Goal: Information Seeking & Learning: Find specific page/section

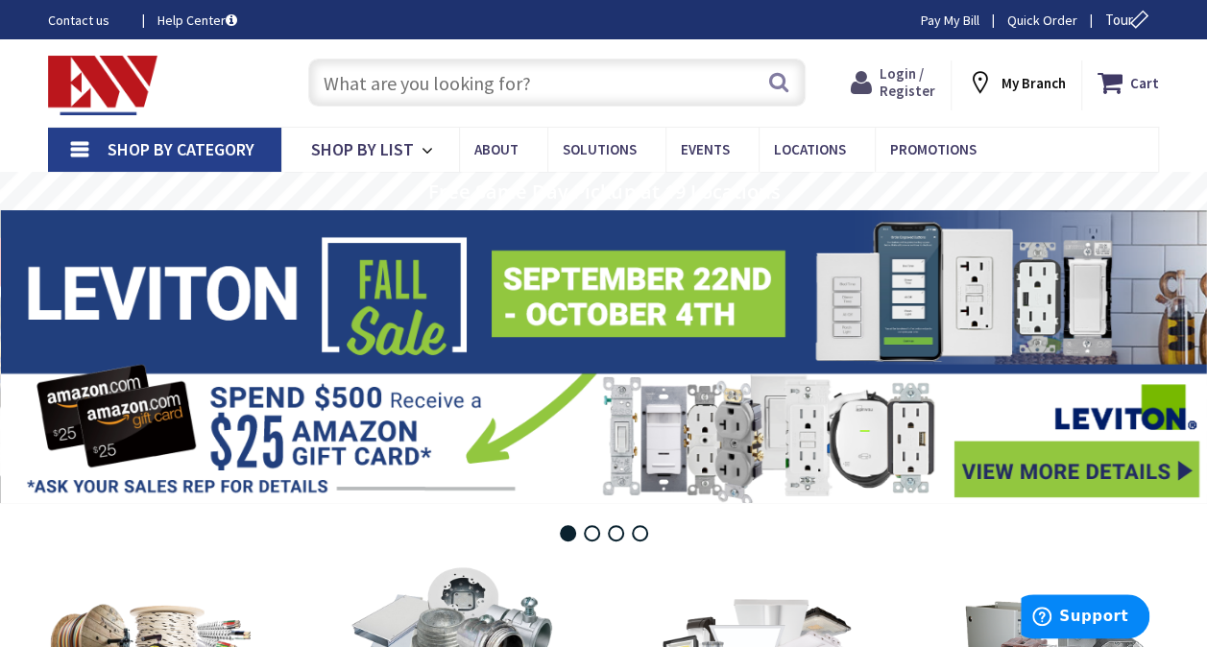
click at [909, 77] on span "Login / Register" at bounding box center [908, 82] width 56 height 36
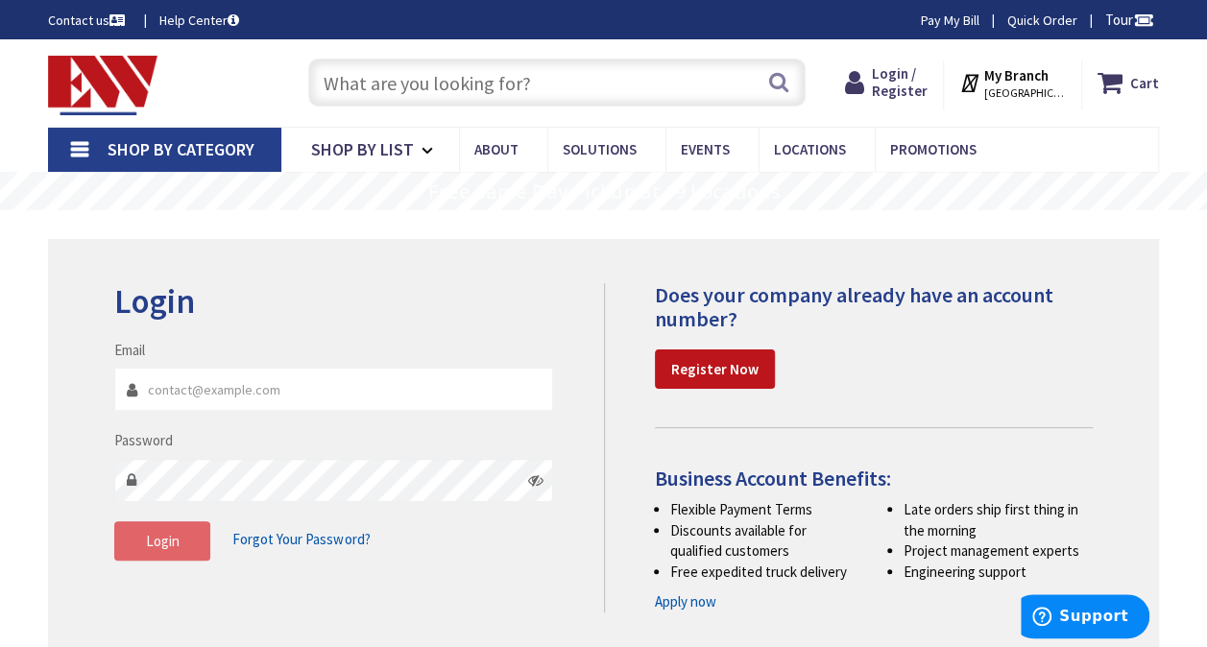
type input "amelectricct@outlook.com"
click at [192, 543] on button "Login" at bounding box center [162, 541] width 96 height 40
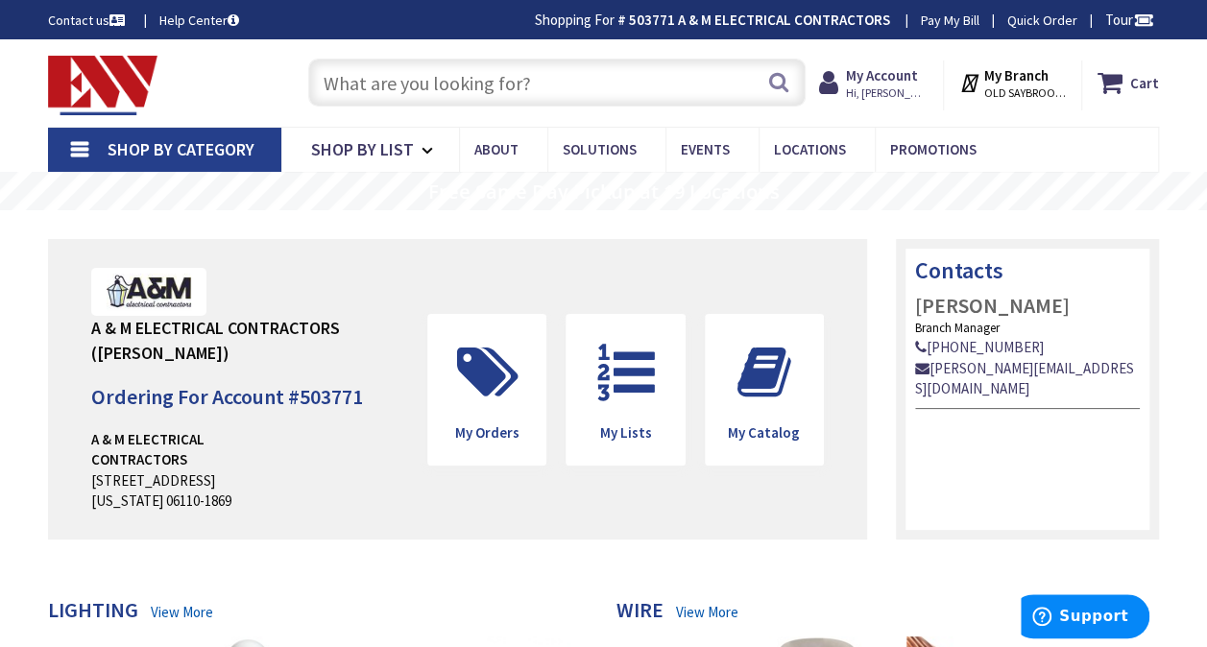
click at [495, 87] on input "text" at bounding box center [556, 83] width 497 height 48
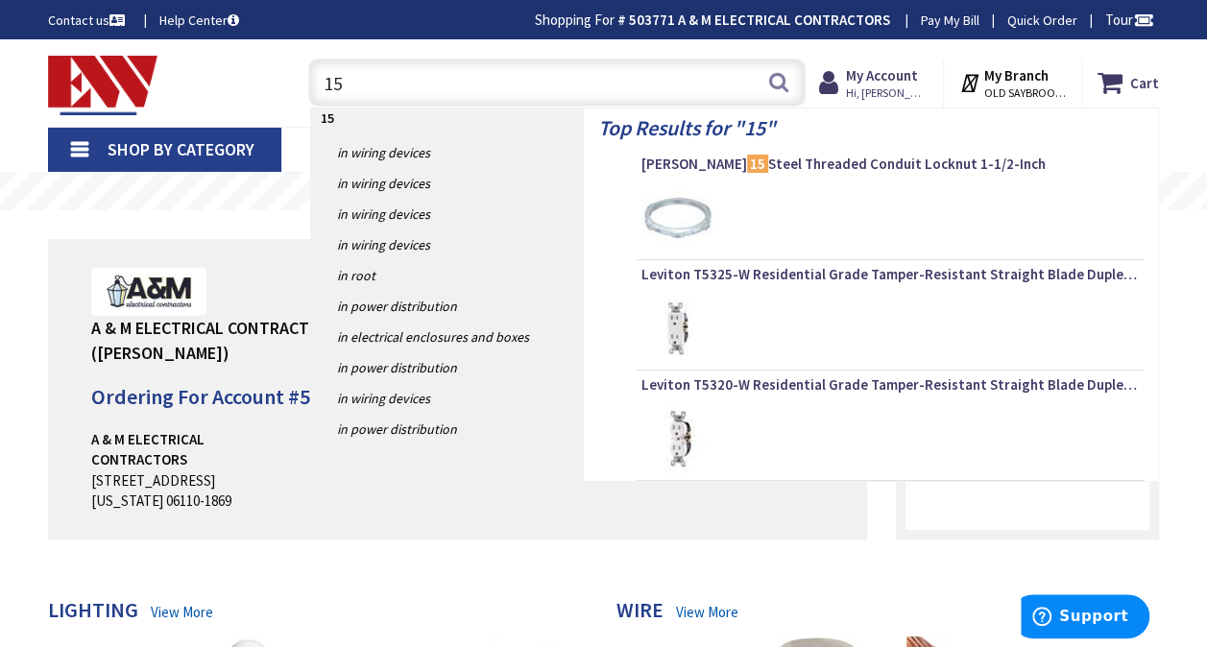
type input "1"
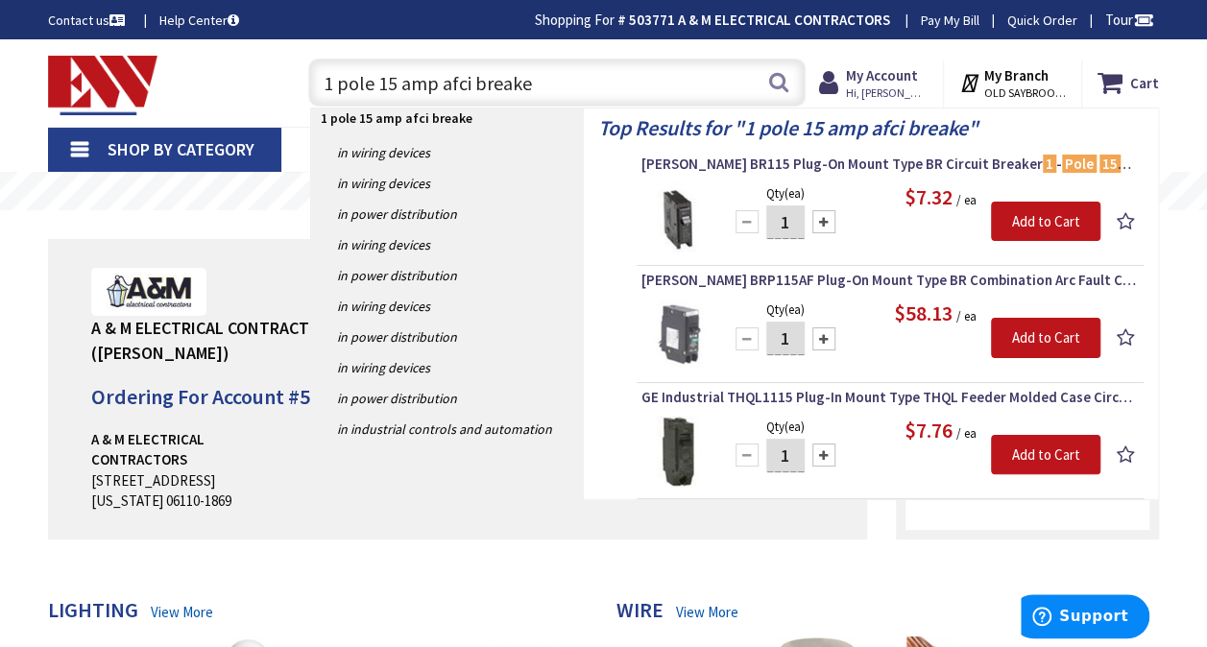
type input "1 pole 15 amp afci breaker"
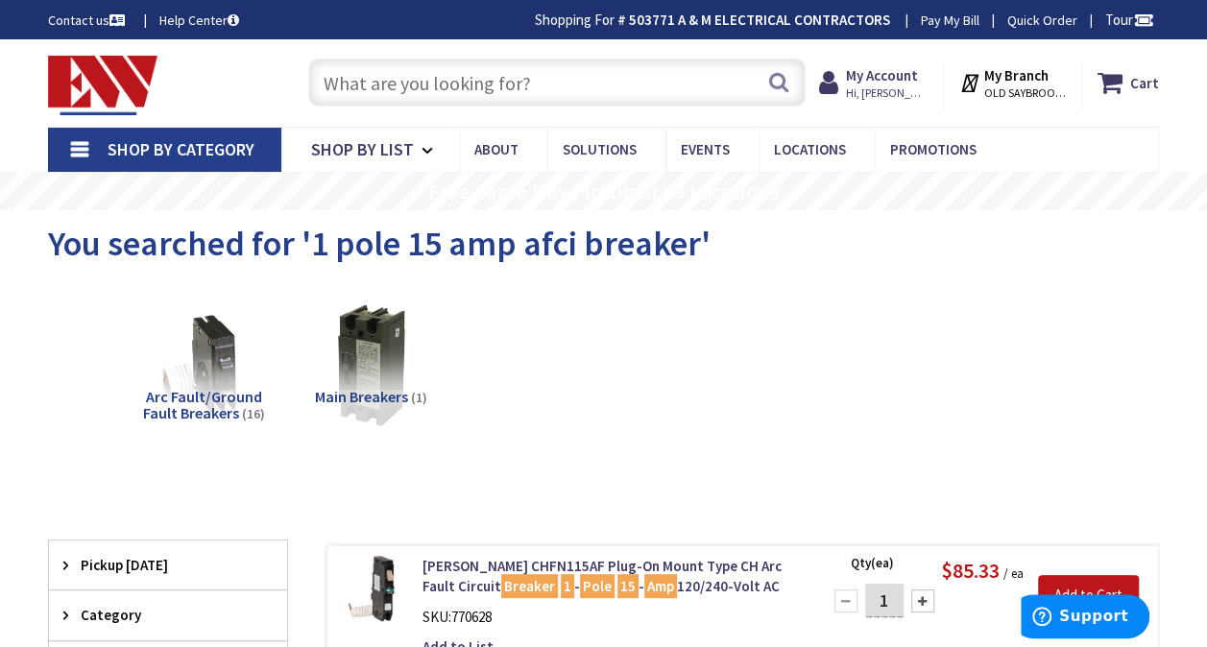
click at [633, 69] on input "text" at bounding box center [556, 83] width 497 height 48
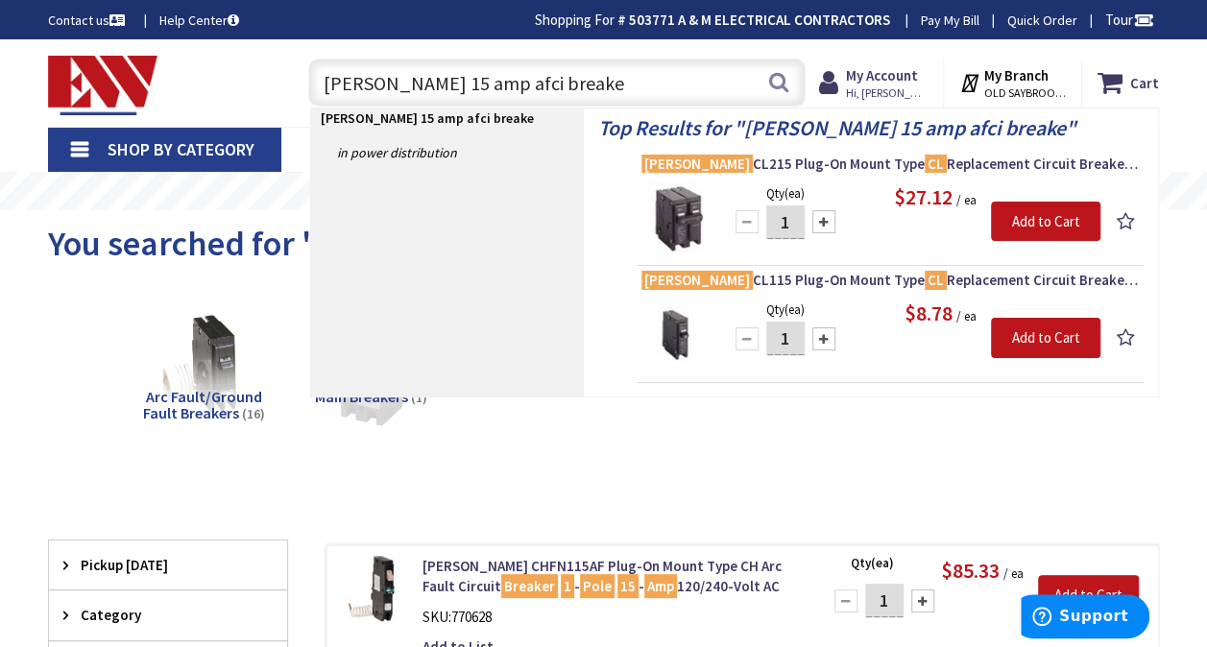
type input "eaton cl 15 amp afci breaker"
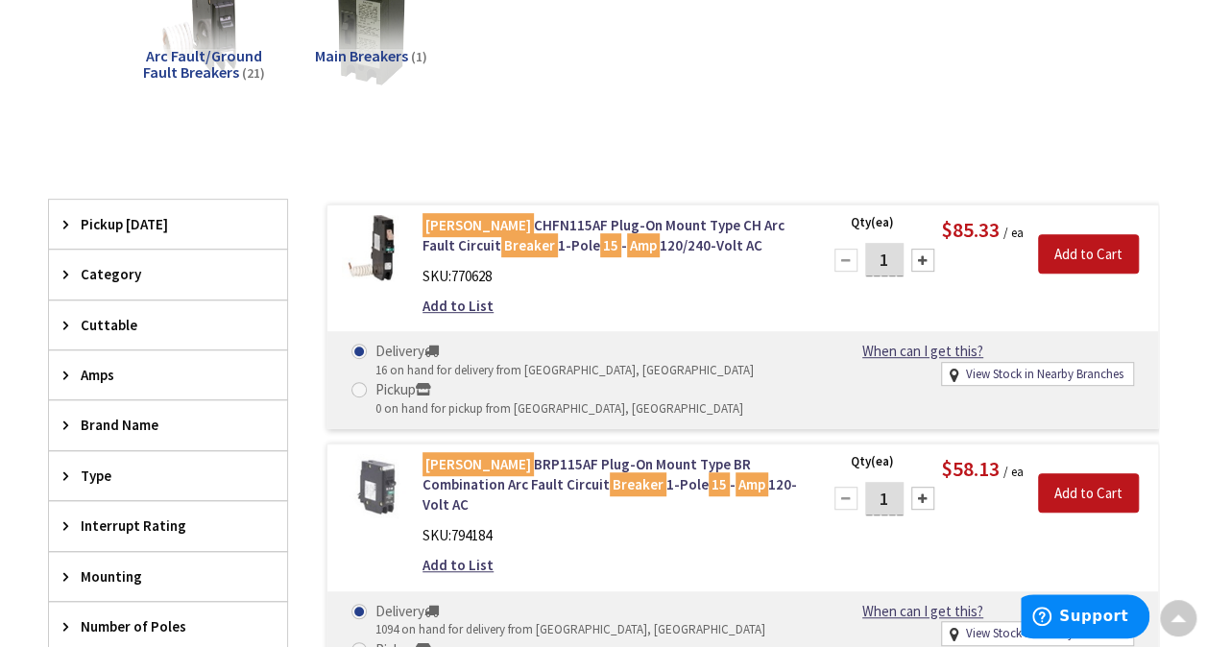
scroll to position [315, 0]
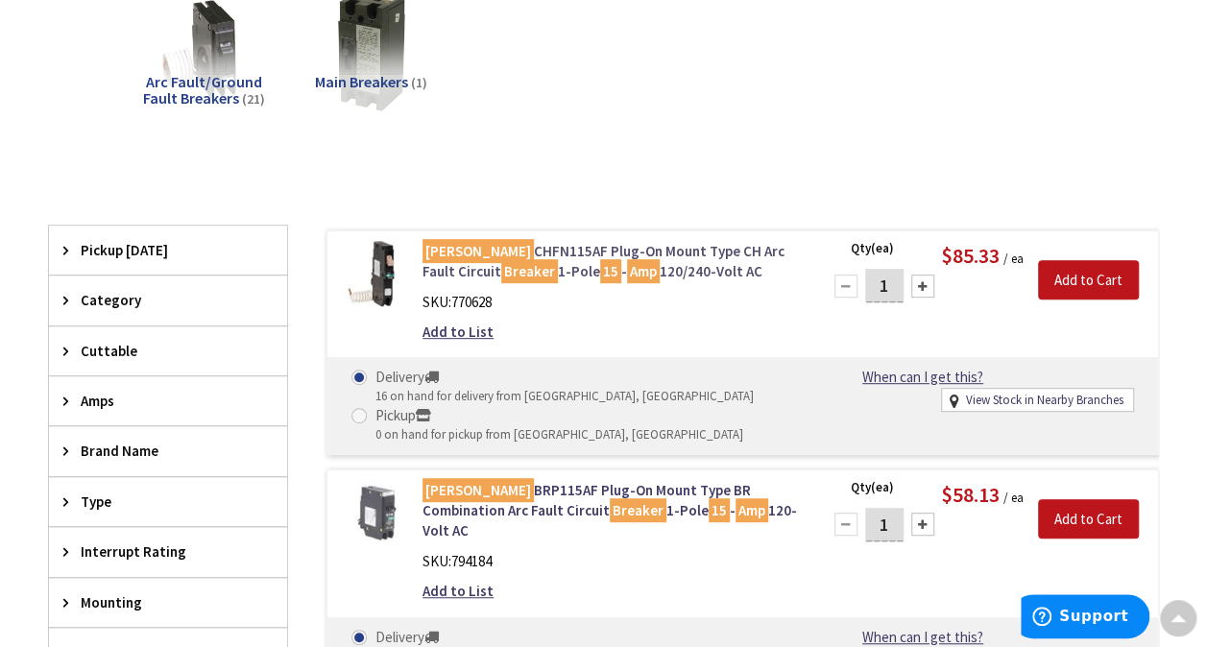
click at [668, 252] on link "Eaton CHFN115AF Plug-On Mount Type CH Arc Fault Circuit Breaker 1-Pole 15 - Amp…" at bounding box center [609, 261] width 374 height 41
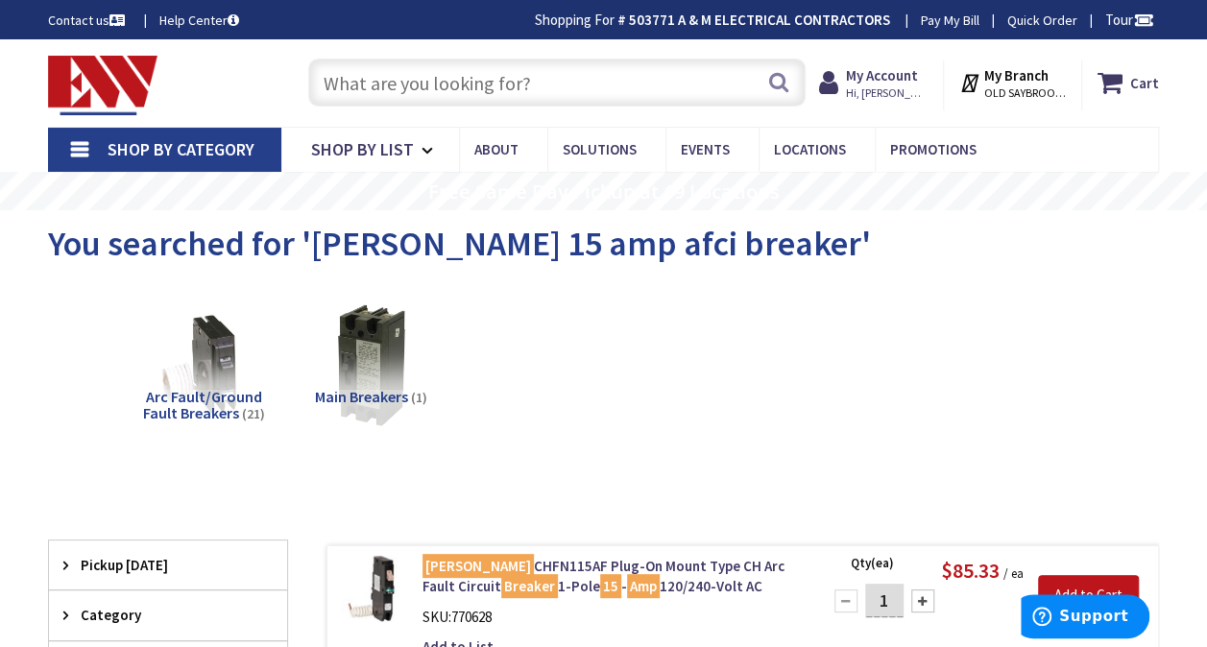
click at [544, 83] on input "text" at bounding box center [556, 83] width 497 height 48
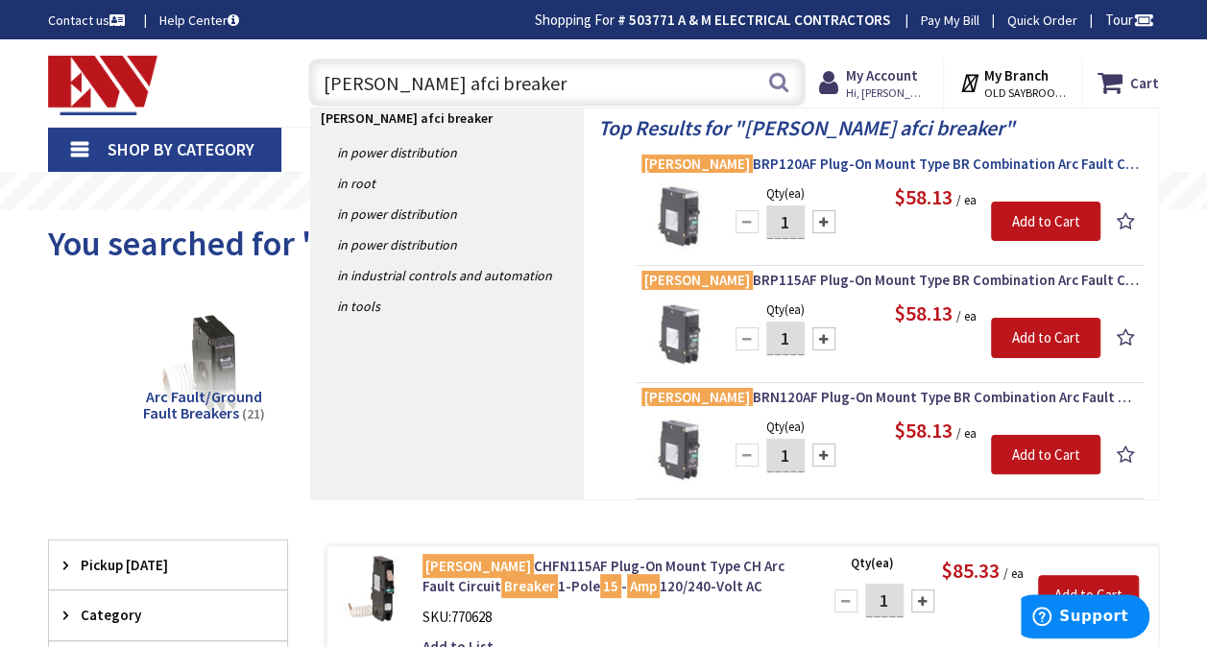
type input "eaton cl afci breaker"
click at [806, 162] on span "Eaton BRP120AF Plug-On Mount Type BR Combination Arc Fault Circuit Breaker 1-Po…" at bounding box center [889, 164] width 497 height 19
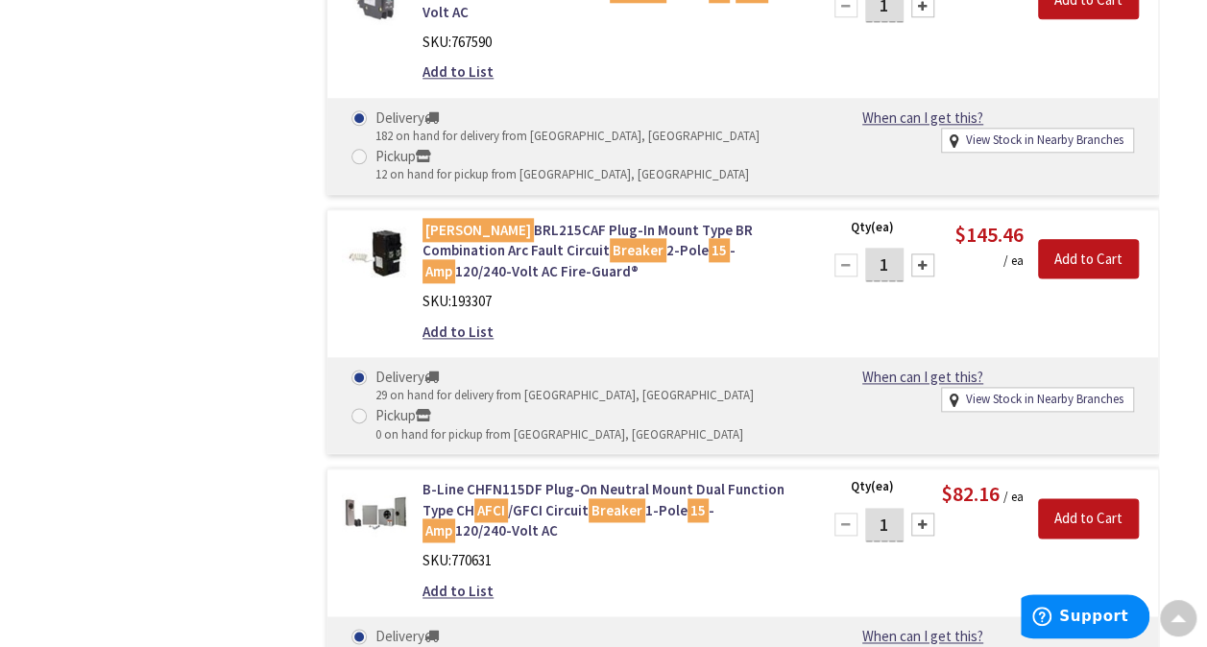
scroll to position [1096, 0]
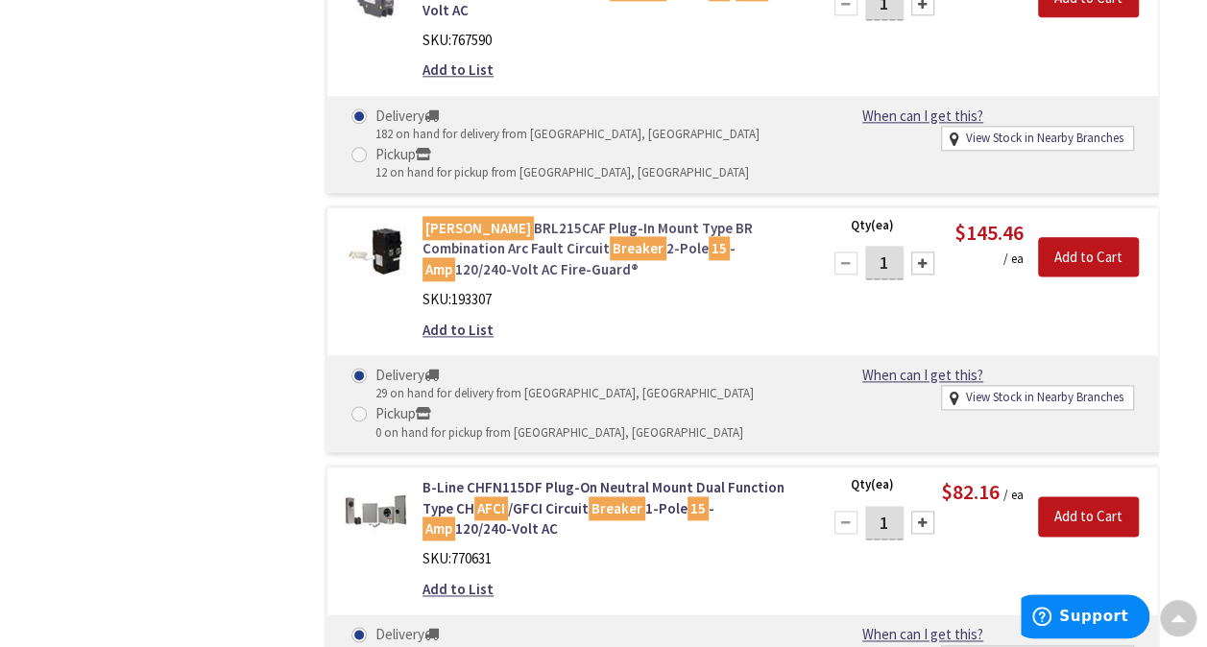
click at [740, 218] on link "Eaton BRL215CAF Plug-In Mount Type BR Combination Arc Fault Circuit Breaker 2-P…" at bounding box center [609, 248] width 374 height 61
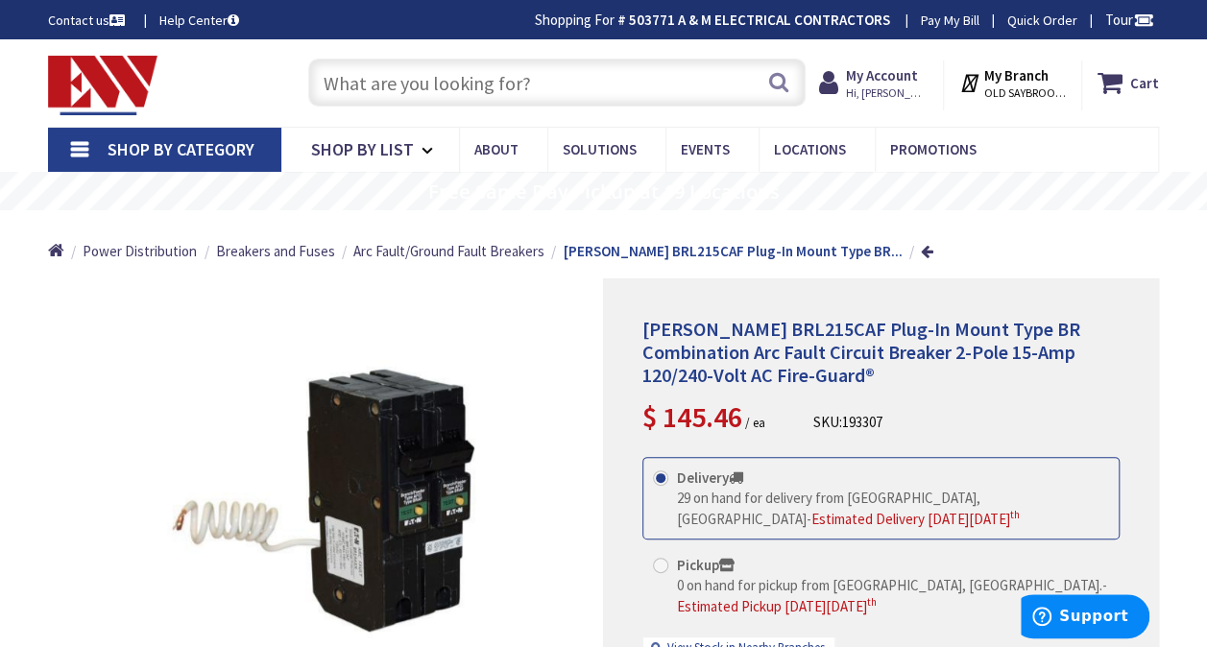
click at [549, 79] on input "text" at bounding box center [556, 83] width 497 height 48
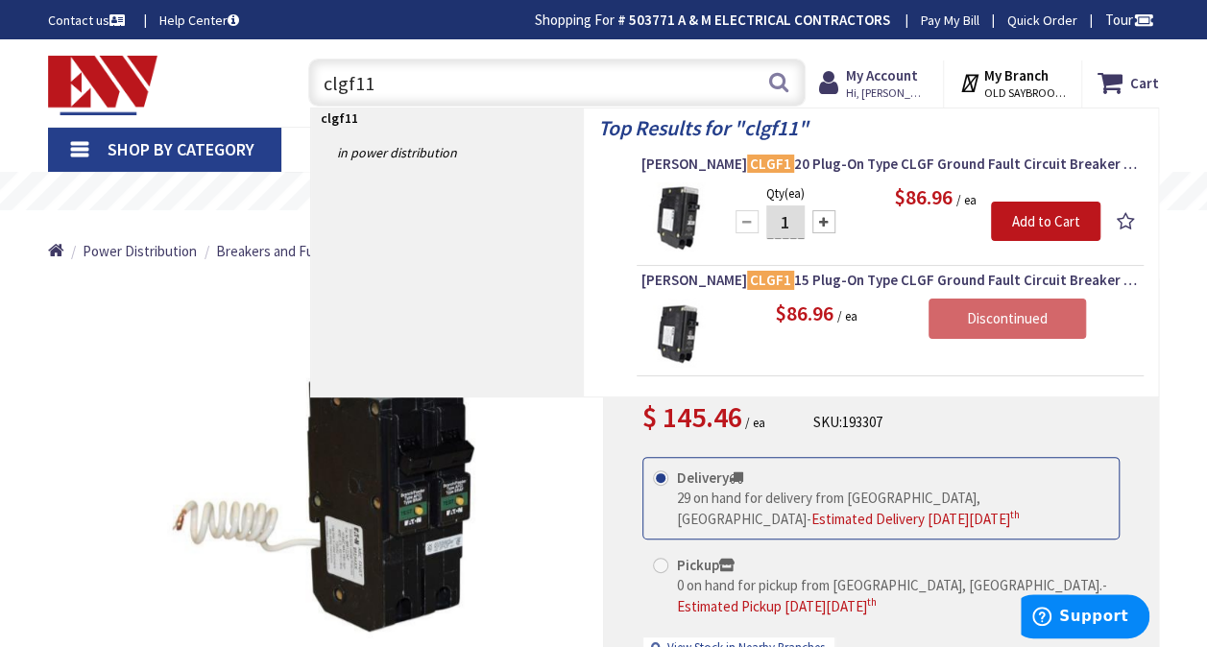
type input "clgf115"
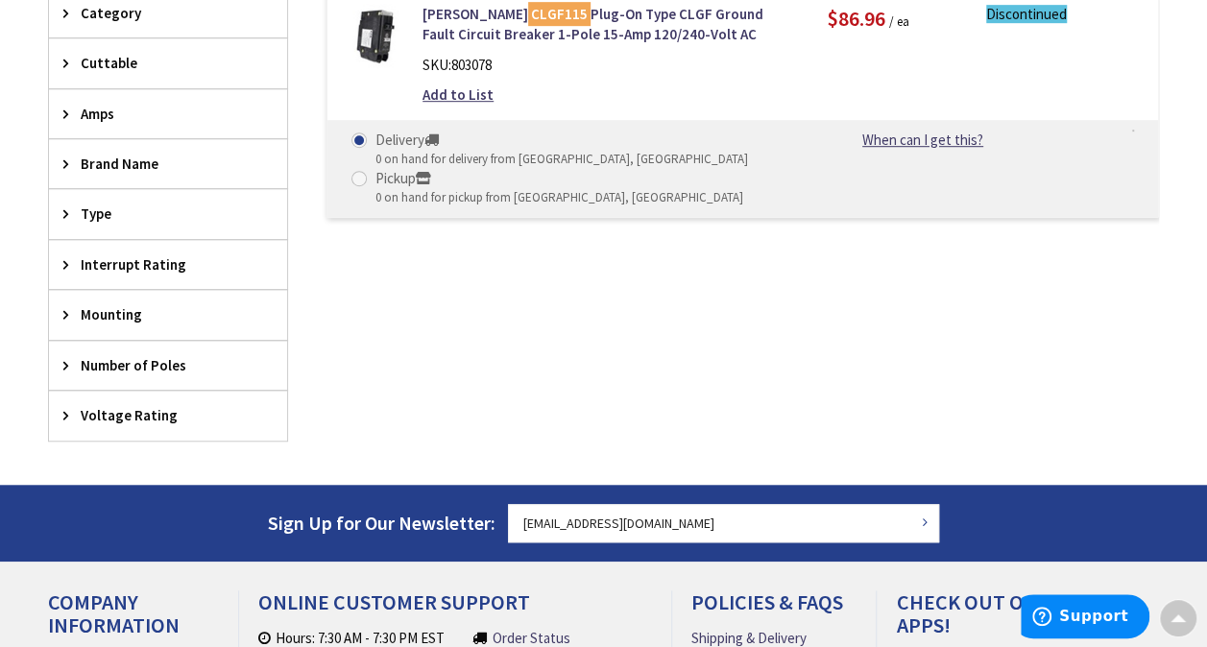
scroll to position [353, 0]
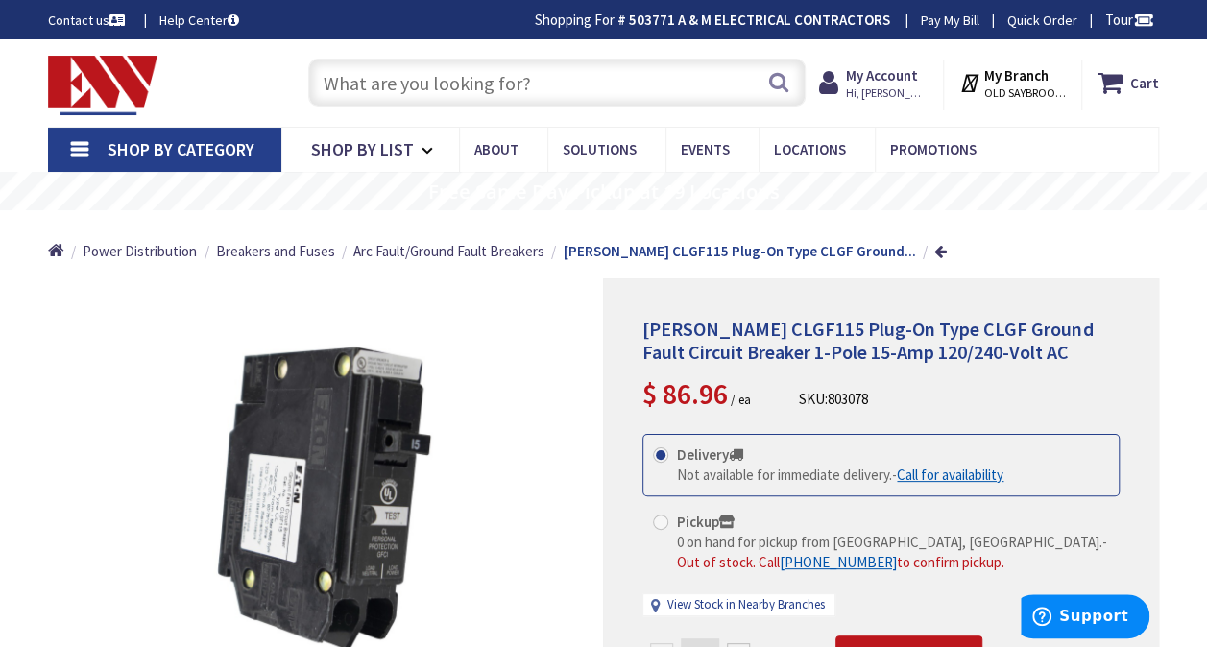
click at [615, 68] on input "text" at bounding box center [556, 83] width 497 height 48
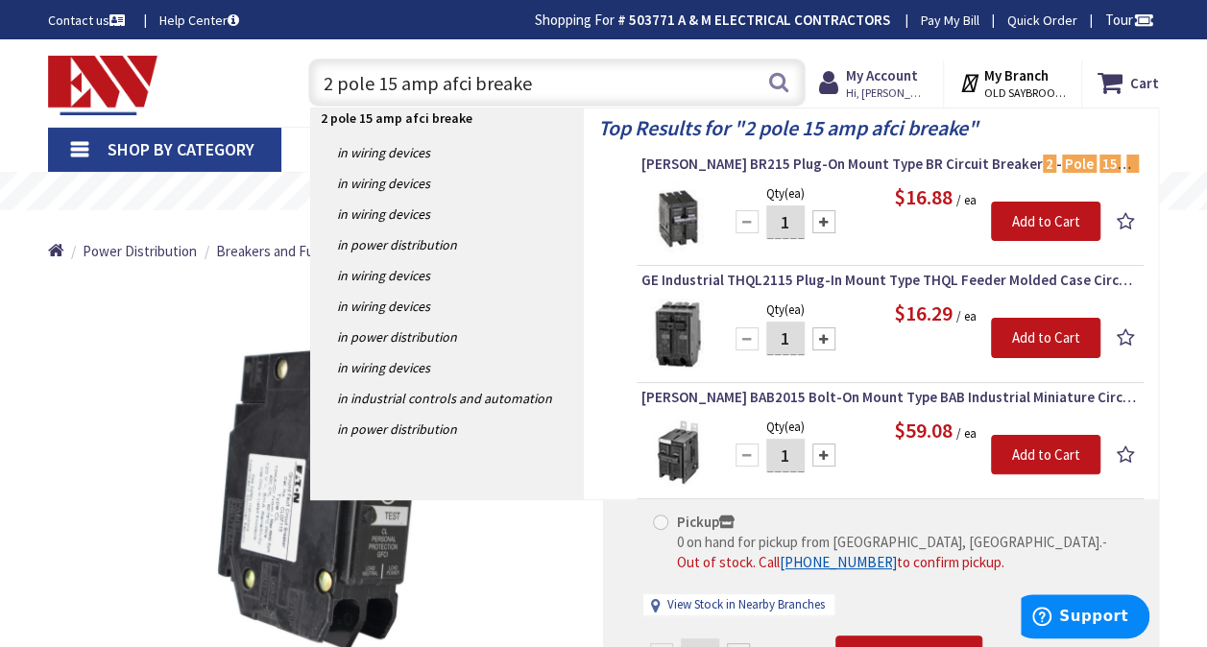
type input "2 pole 15 amp afci breaker"
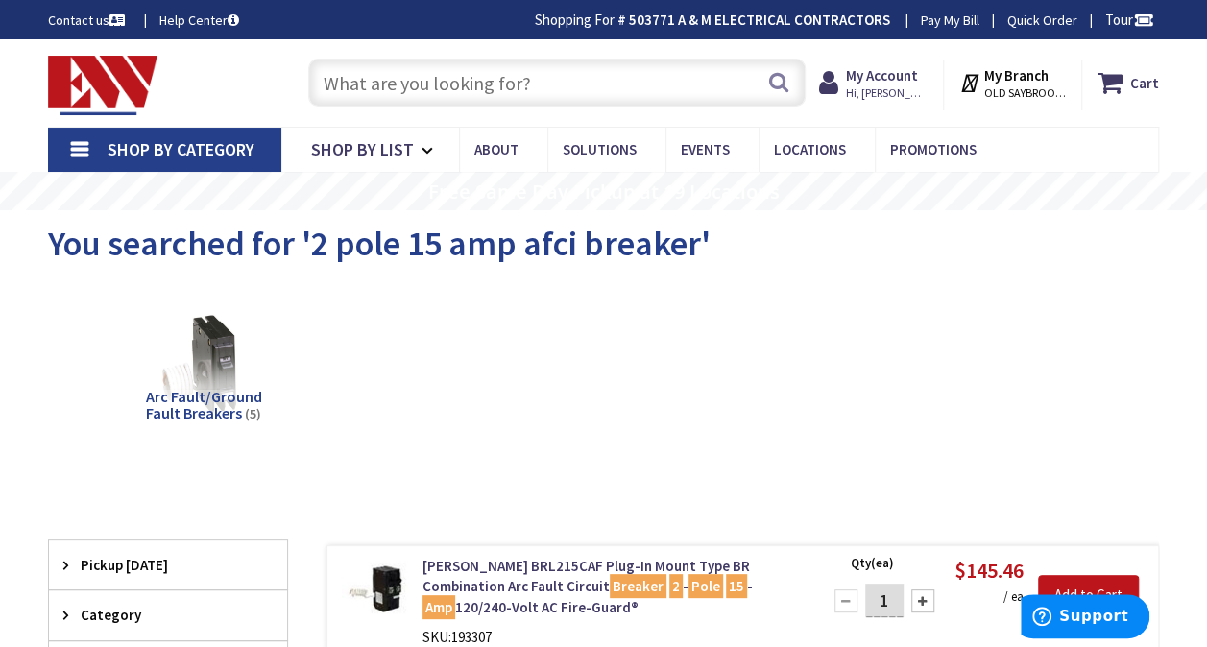
click at [611, 89] on input "text" at bounding box center [556, 83] width 497 height 48
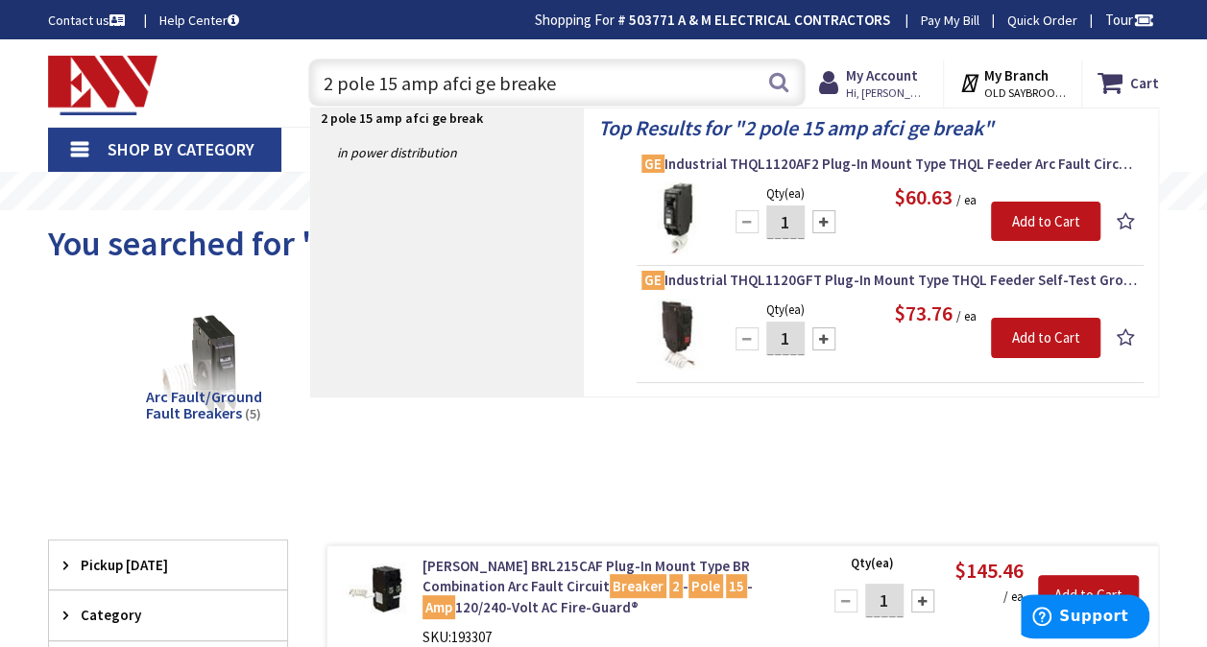
type input "2 pole 15 amp afci ge breaker"
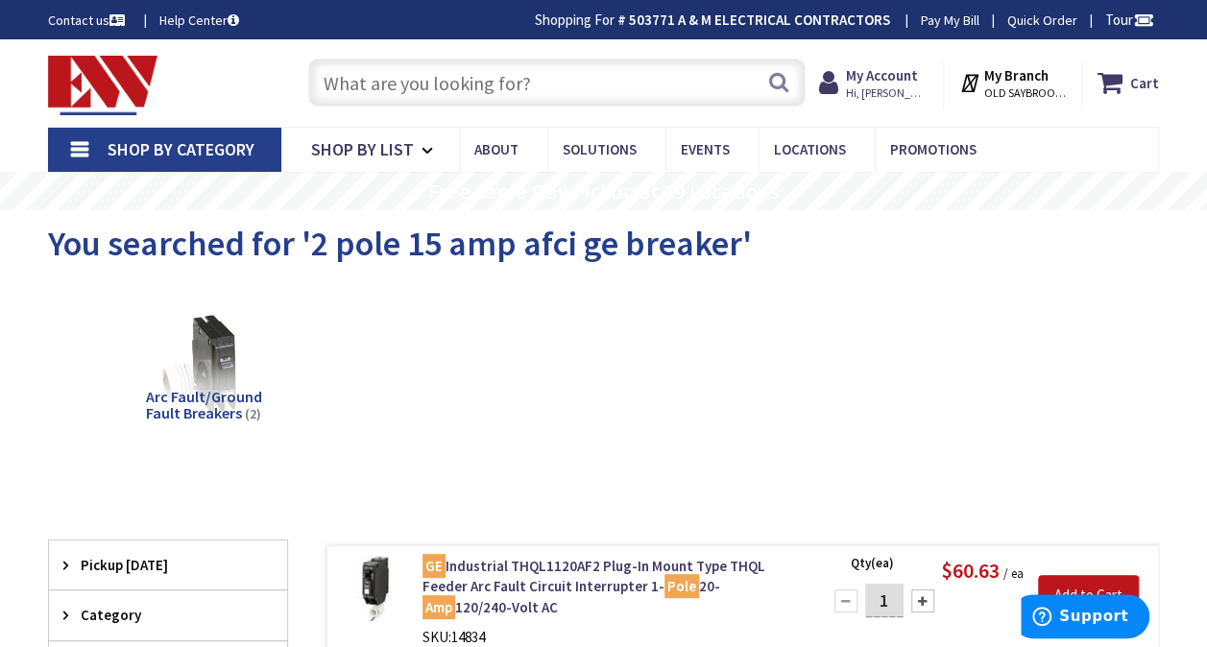
click at [532, 72] on input "text" at bounding box center [556, 83] width 497 height 48
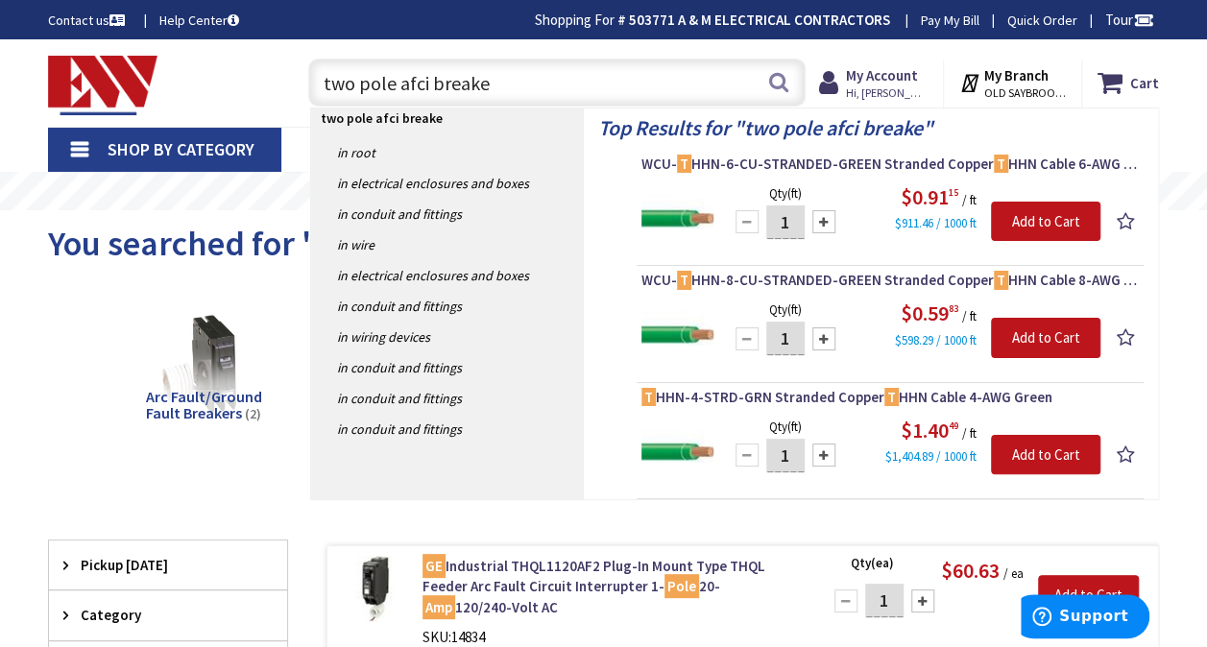
type input "two pole afci breaker"
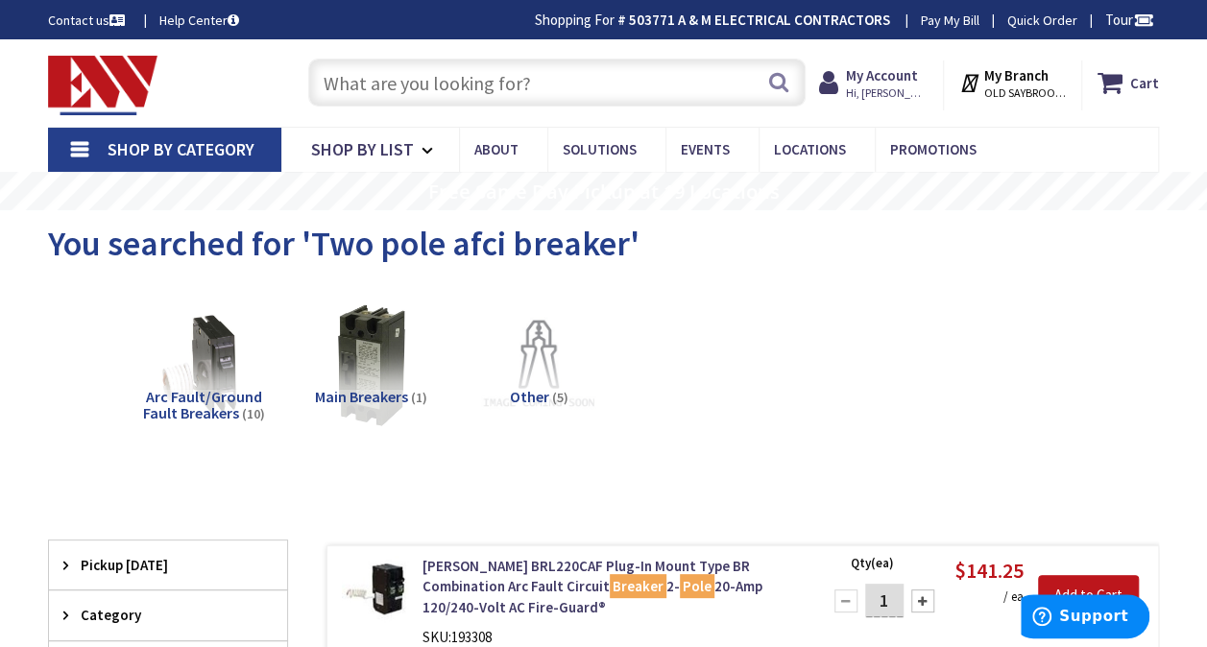
click at [711, 81] on input "text" at bounding box center [556, 83] width 497 height 48
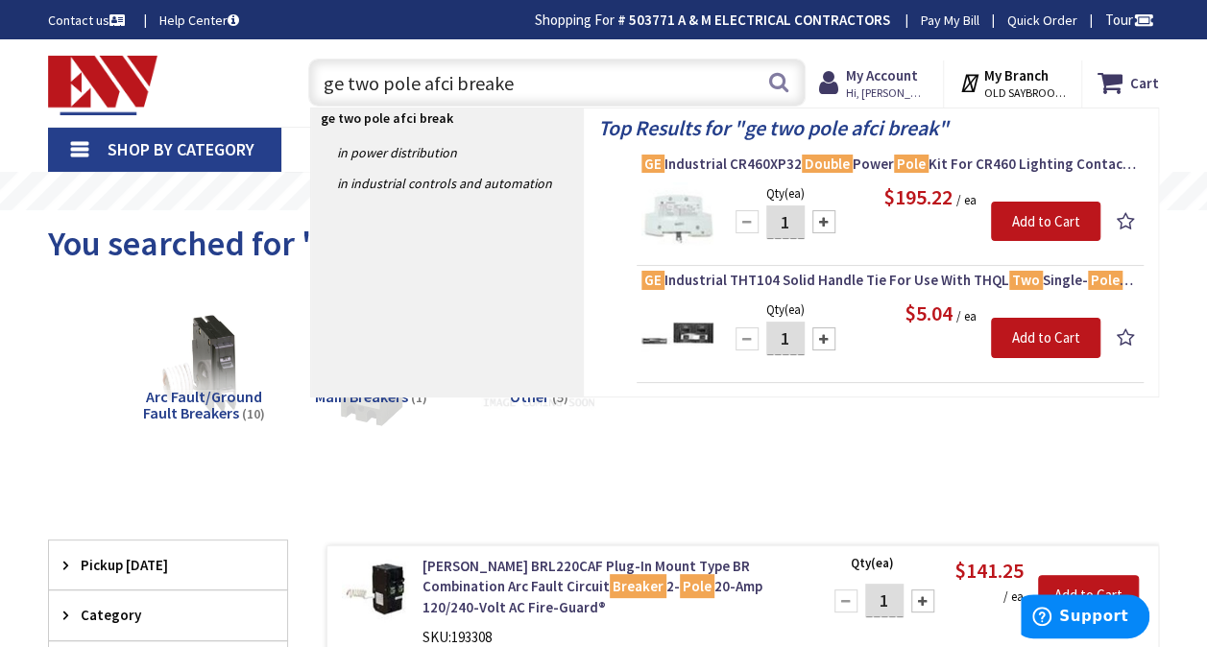
type input "ge two pole afci breaker"
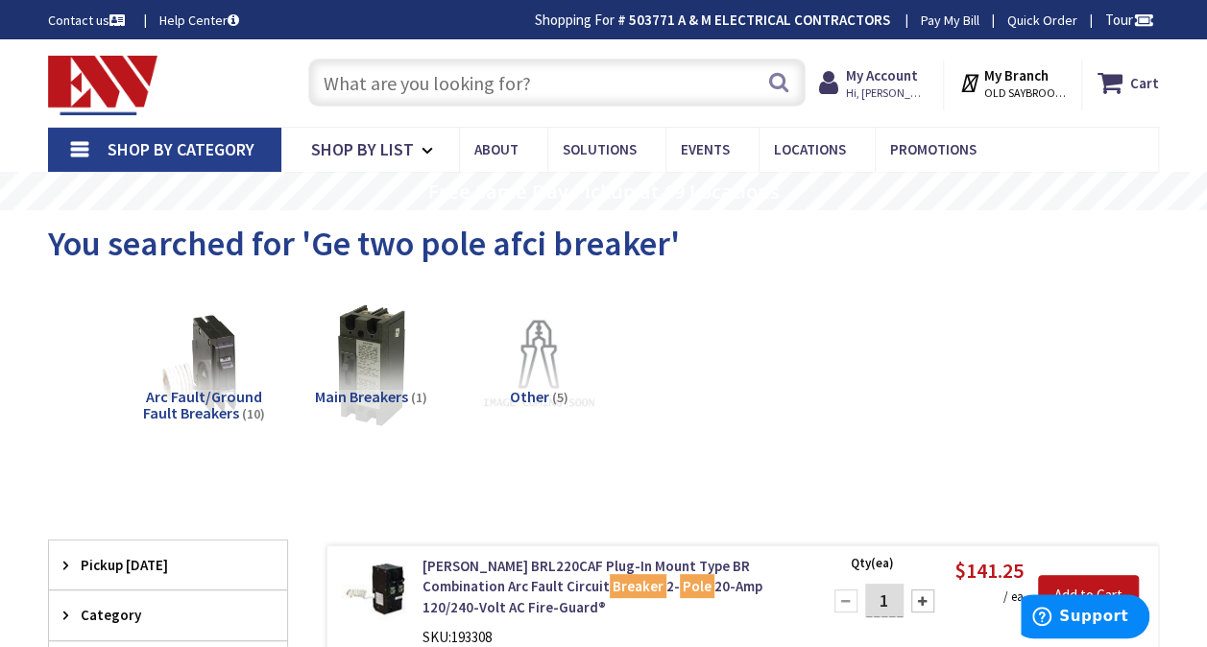
click at [670, 96] on input "text" at bounding box center [556, 83] width 497 height 48
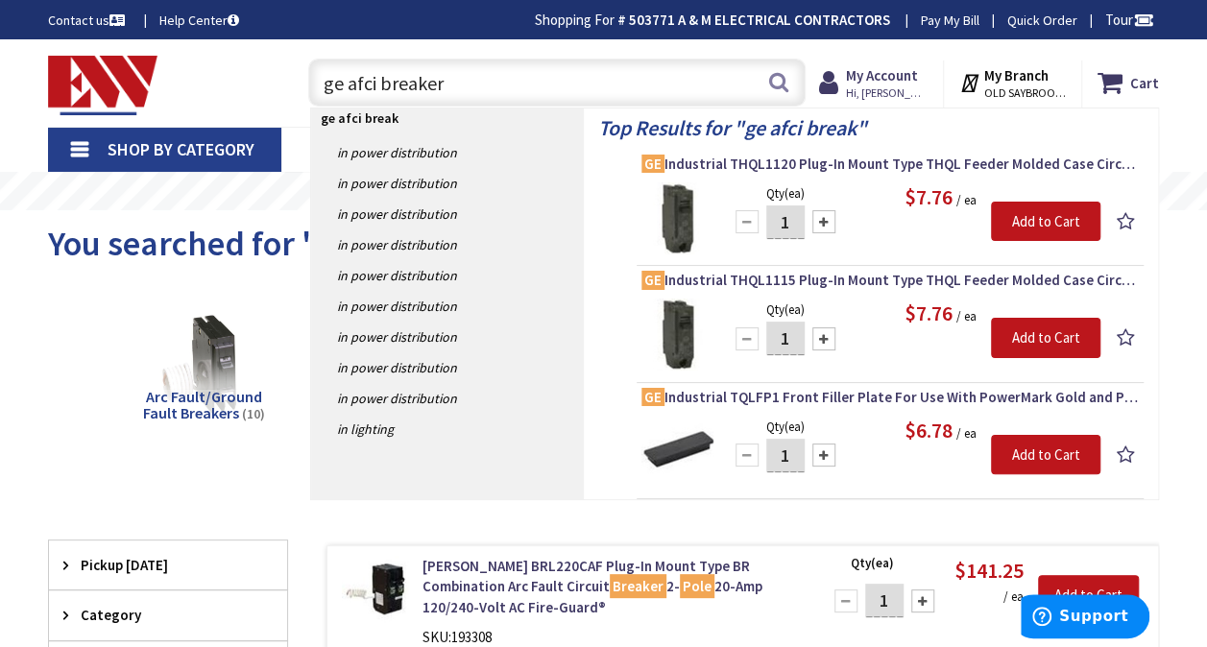
type input "ge afci breakerr"
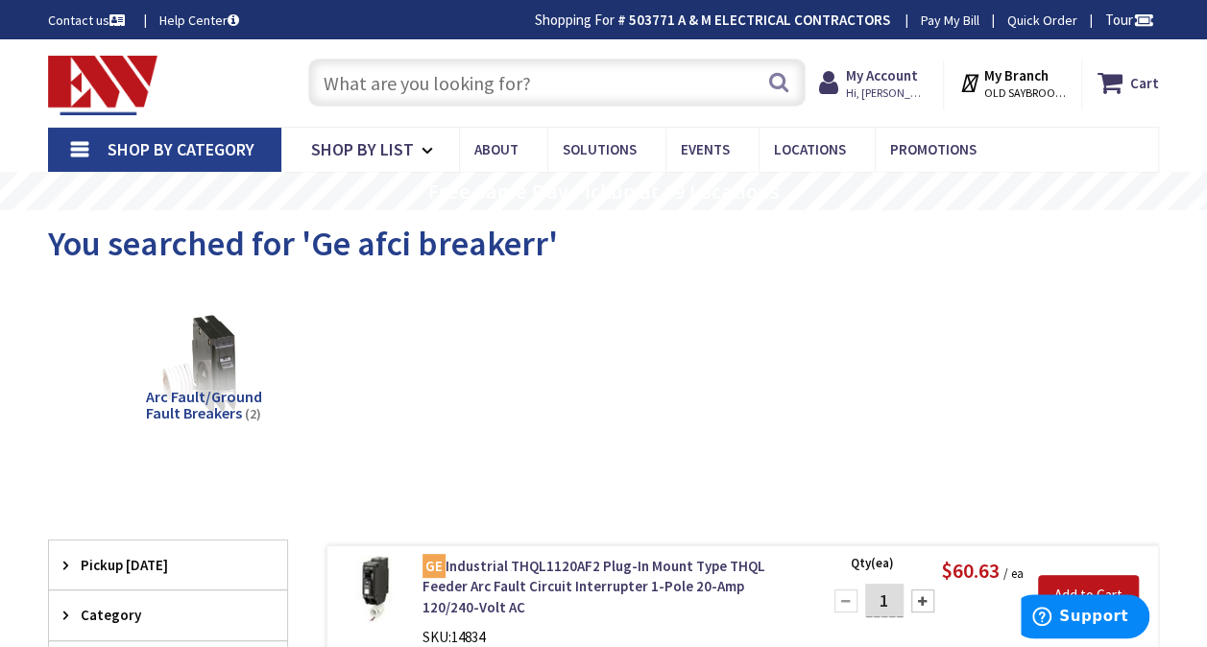
click at [647, 79] on input "text" at bounding box center [556, 83] width 497 height 48
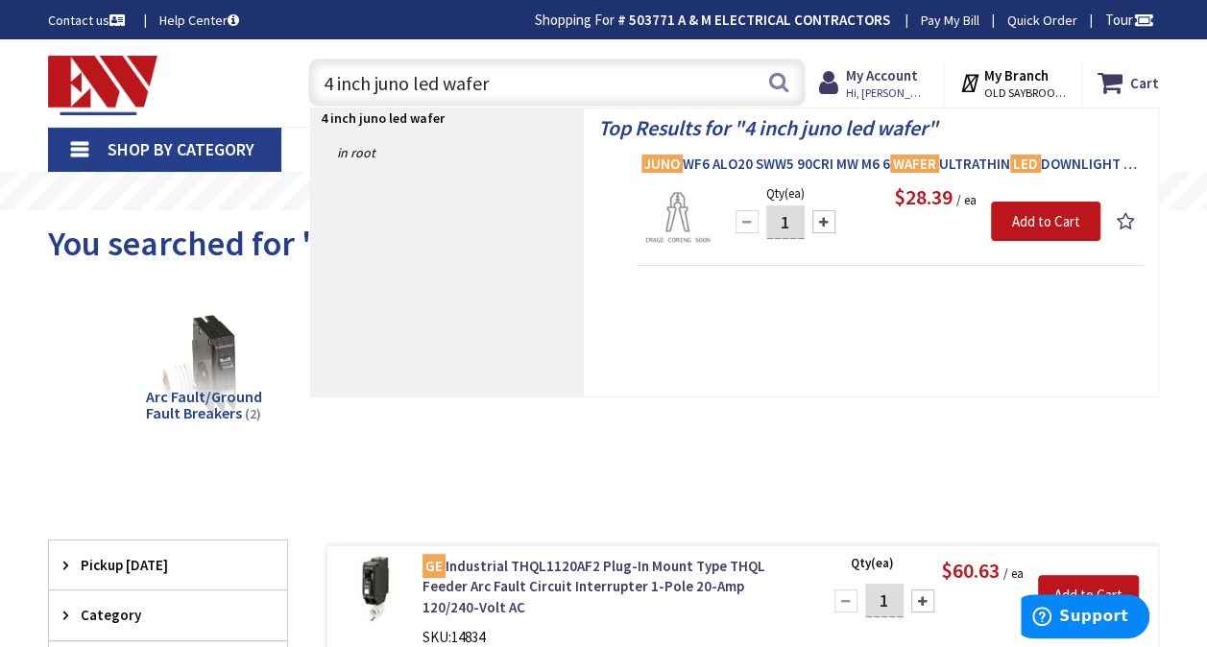
type input "4 inch juno led wafer"
click at [772, 167] on span "JUNO WF6 ALO20 SWW5 90CRI MW M6 6 WAFER ULTRATHIN LED DOWNLIGHT 16W 27K 30K 35K…" at bounding box center [889, 164] width 497 height 19
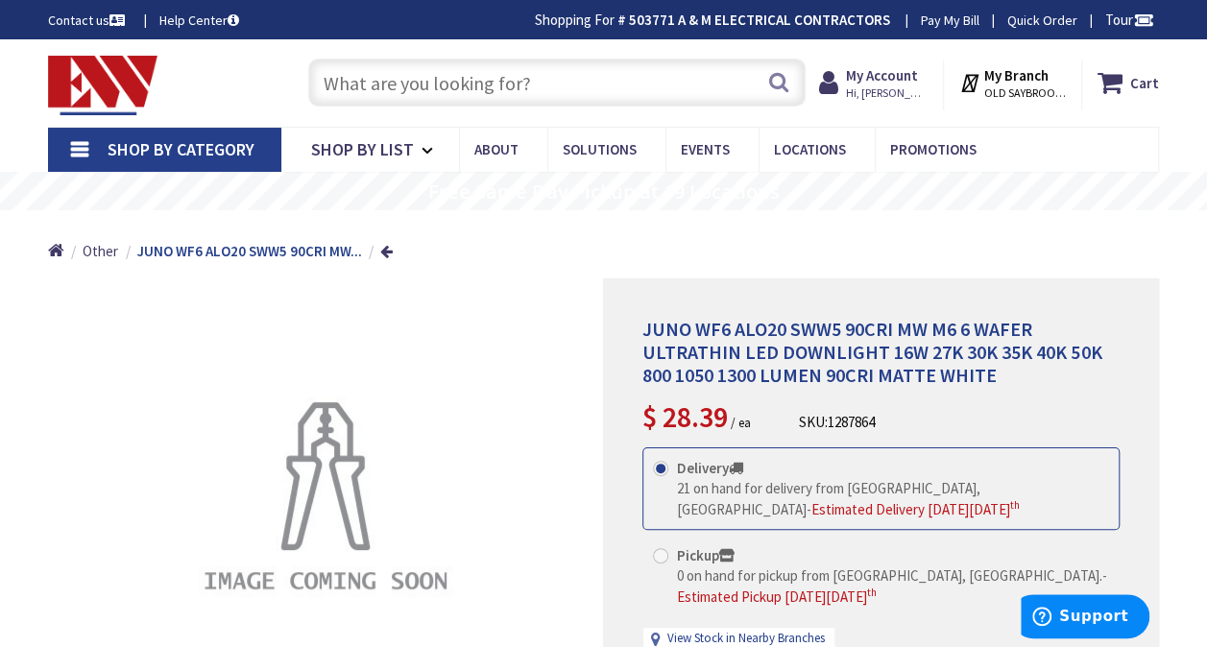
click at [618, 63] on input "text" at bounding box center [556, 83] width 497 height 48
click at [626, 79] on input "text" at bounding box center [556, 83] width 497 height 48
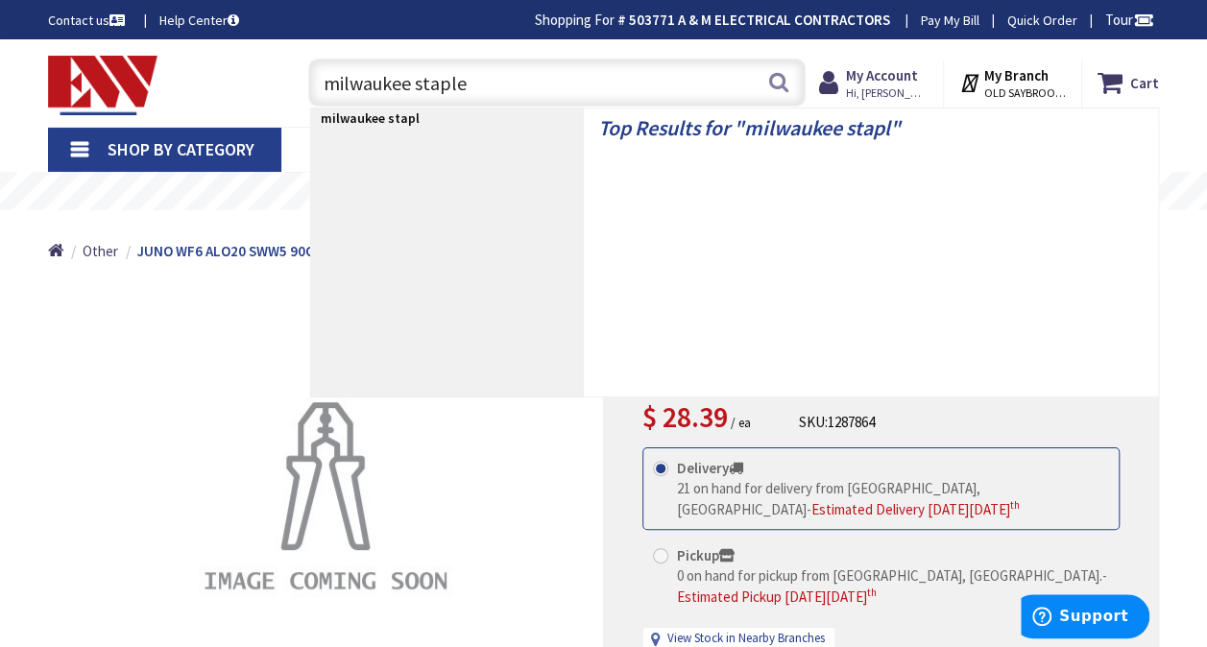
type input "milwaukee staples"
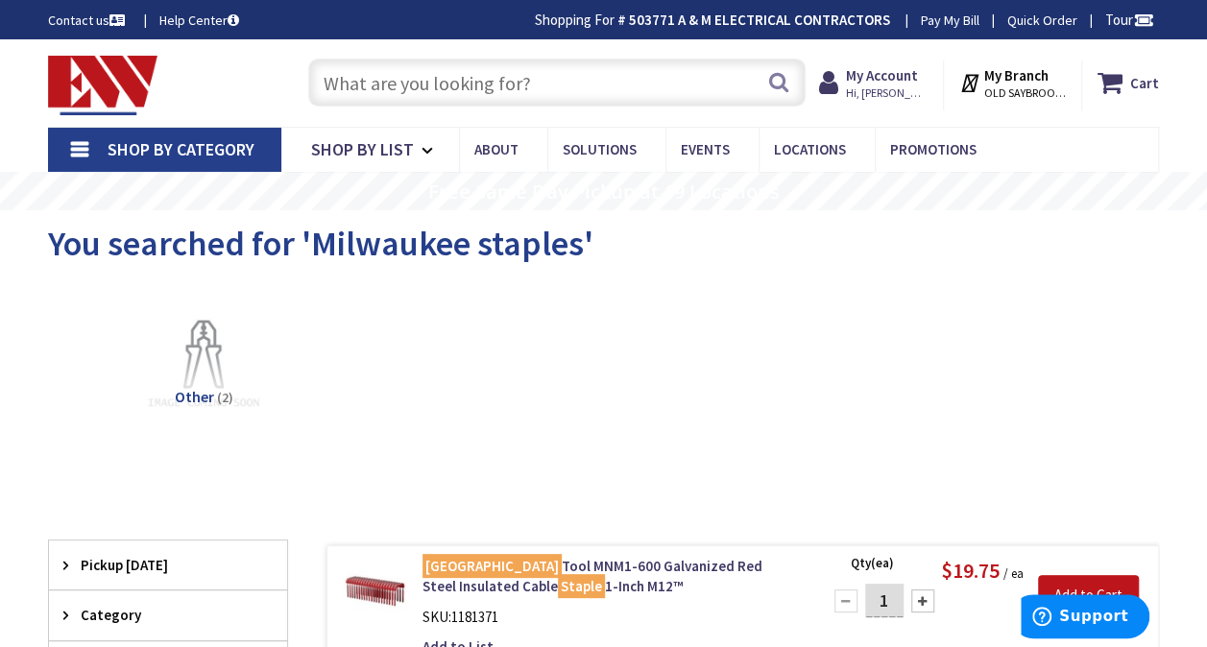
click at [584, 83] on input "text" at bounding box center [556, 83] width 497 height 48
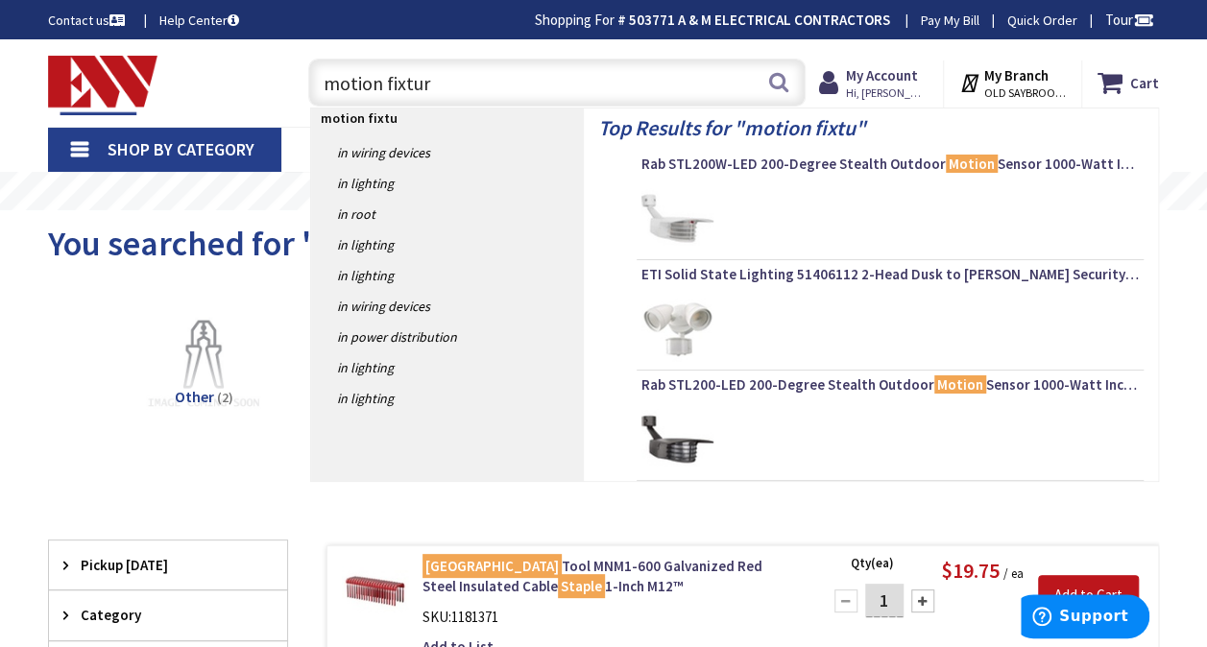
type input "motion fixture"
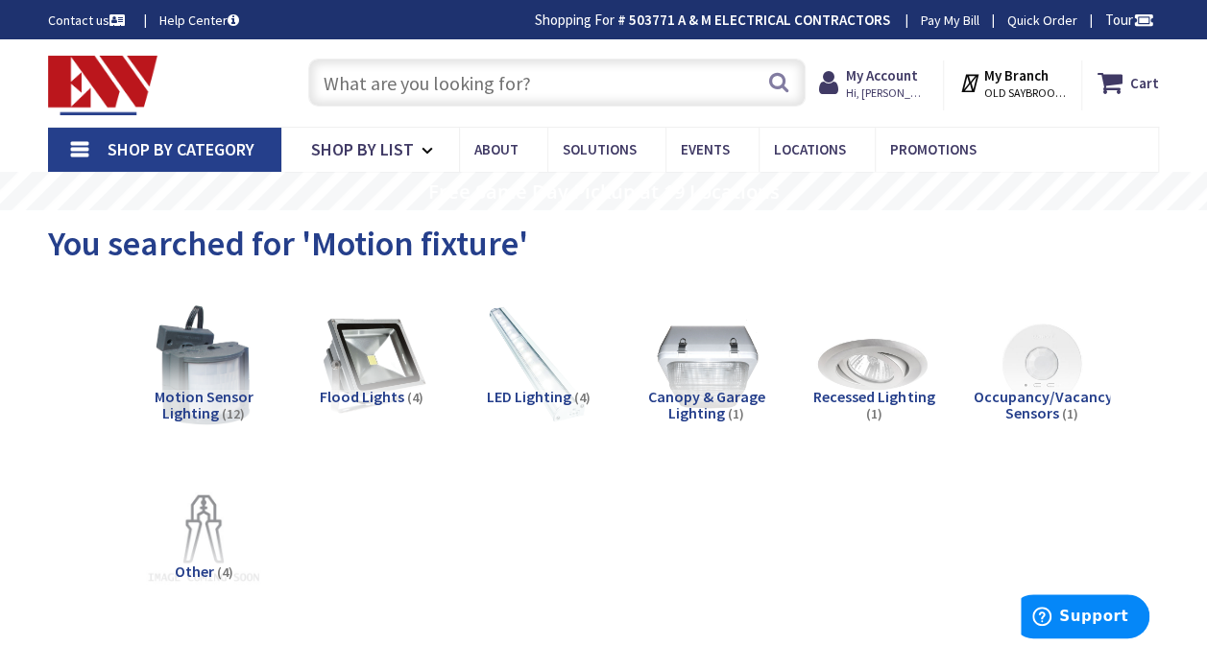
click at [702, 89] on input "text" at bounding box center [556, 83] width 497 height 48
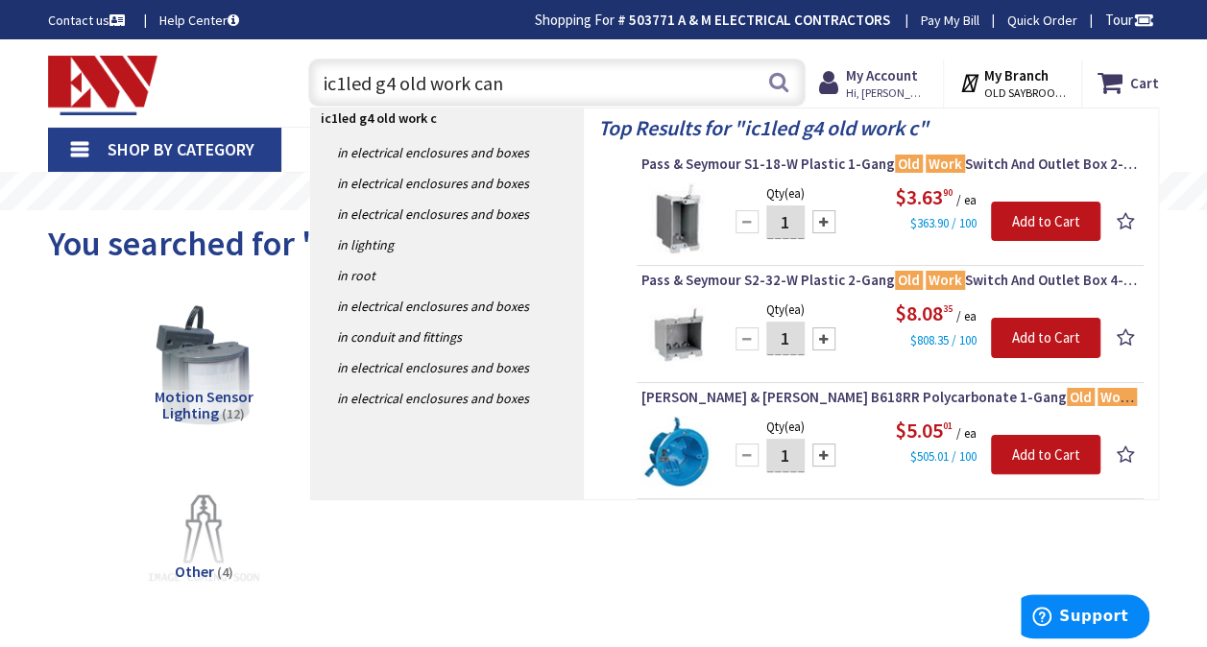
type input "ic1led g4 old work cans"
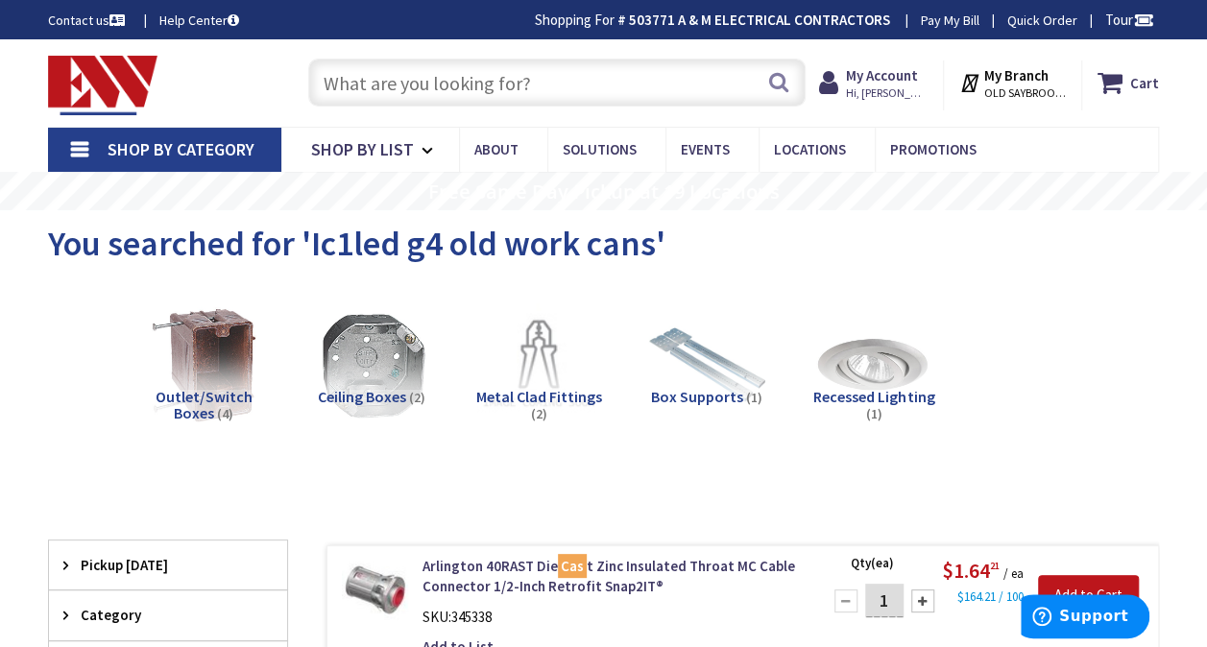
click at [645, 72] on input "text" at bounding box center [556, 83] width 497 height 48
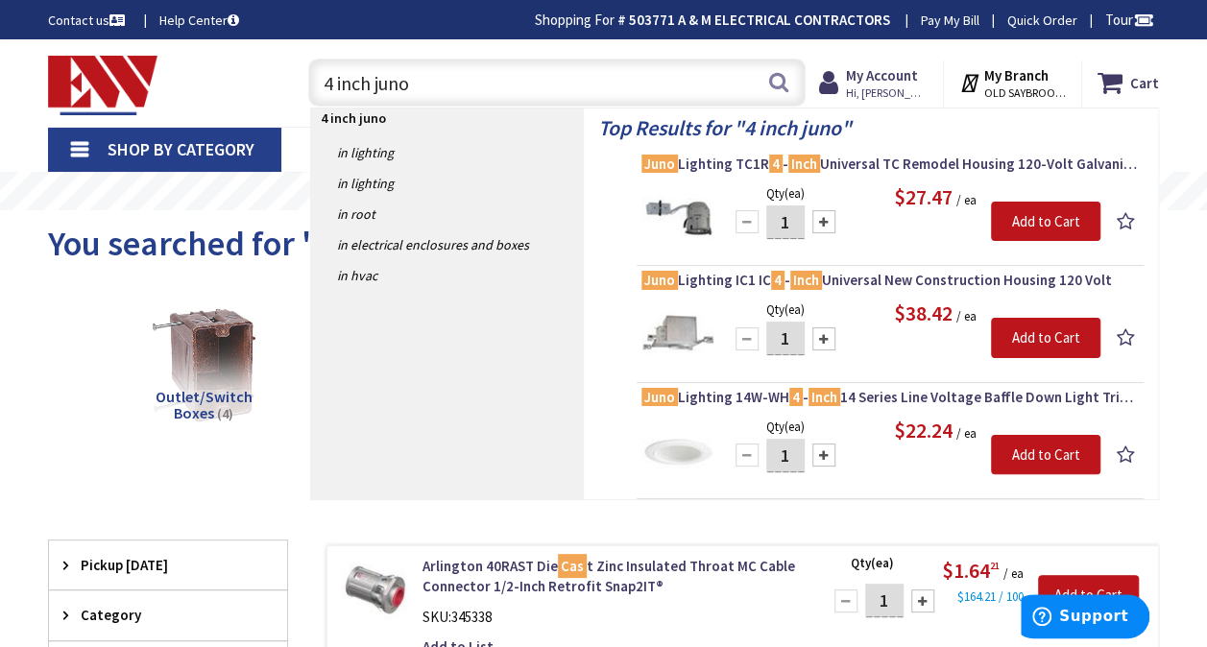
click at [594, 75] on input "4 inch juno" at bounding box center [556, 83] width 497 height 48
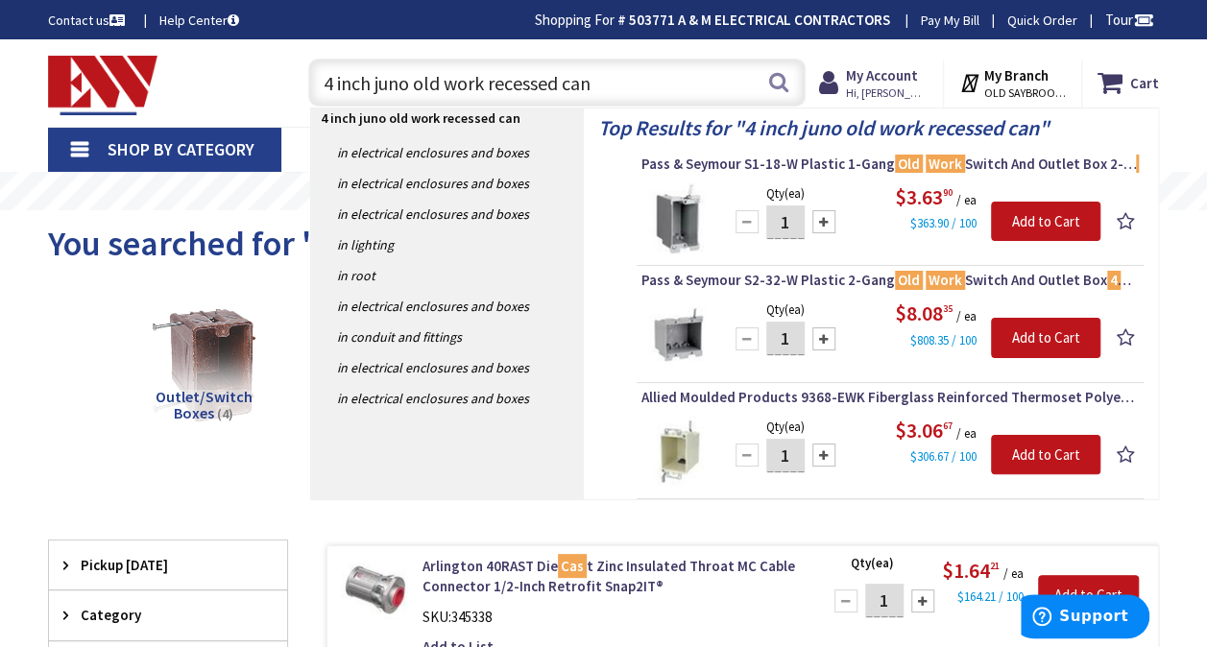
type input "4 inch juno old work recessed cans"
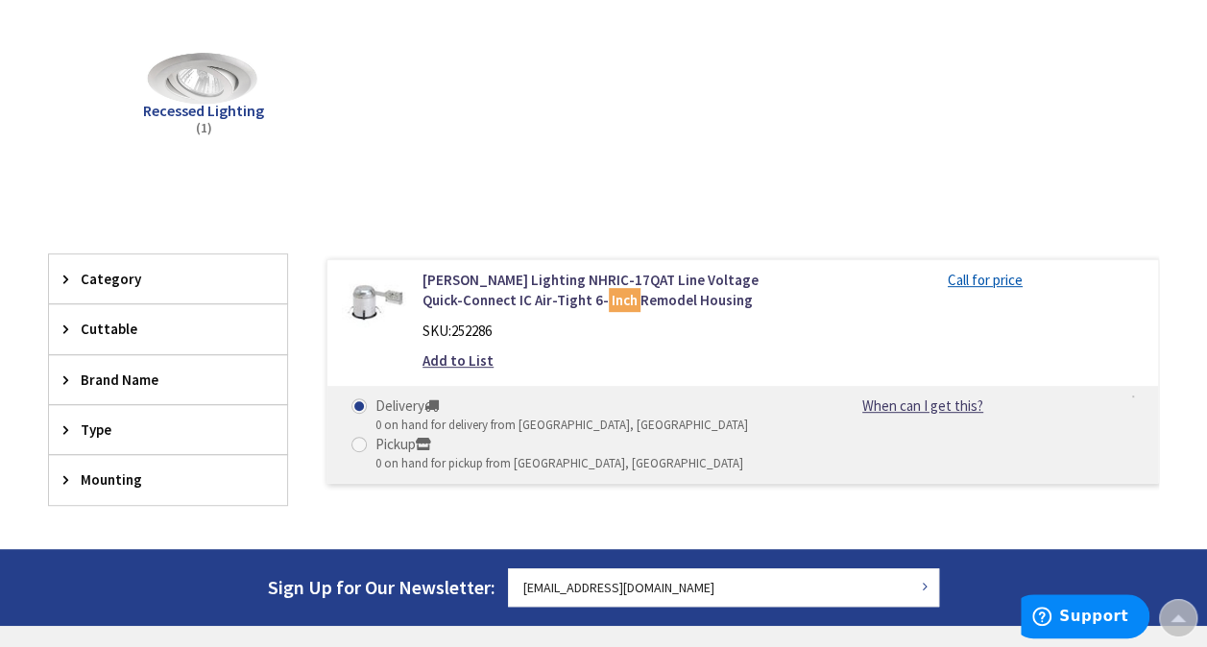
scroll to position [328, 0]
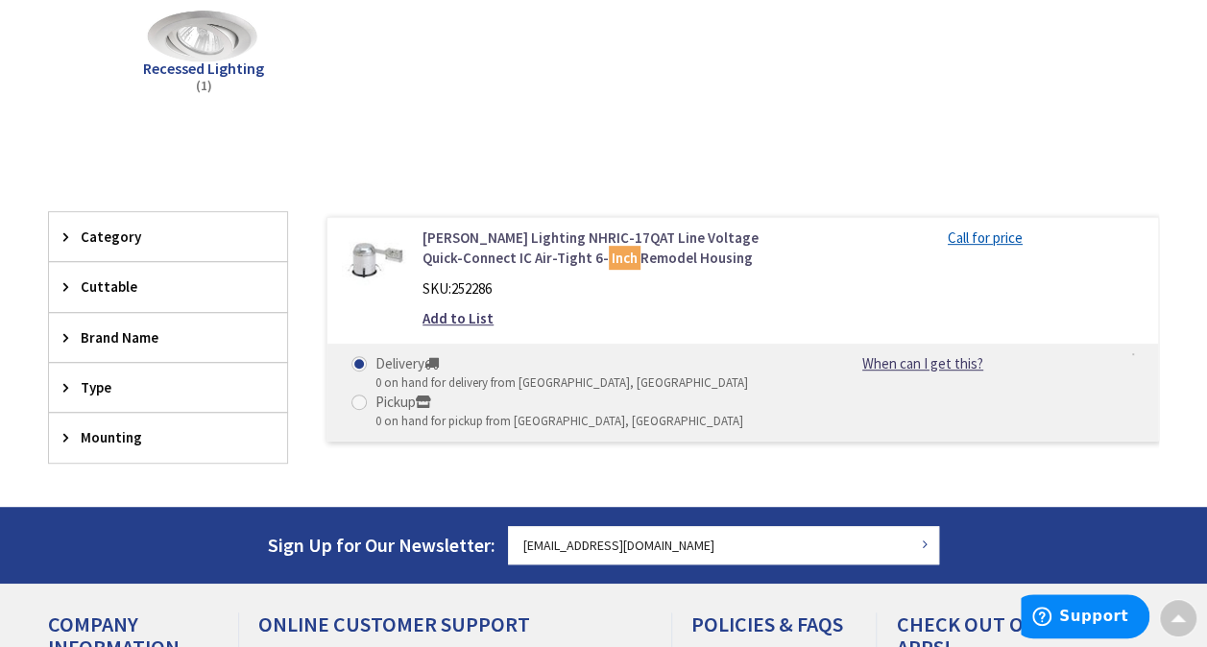
click at [673, 232] on link "Nora Lighting NHRIC-17QAT Line Voltage Quick-Connect IC Air-Tight 6- Inch Remod…" at bounding box center [609, 248] width 374 height 41
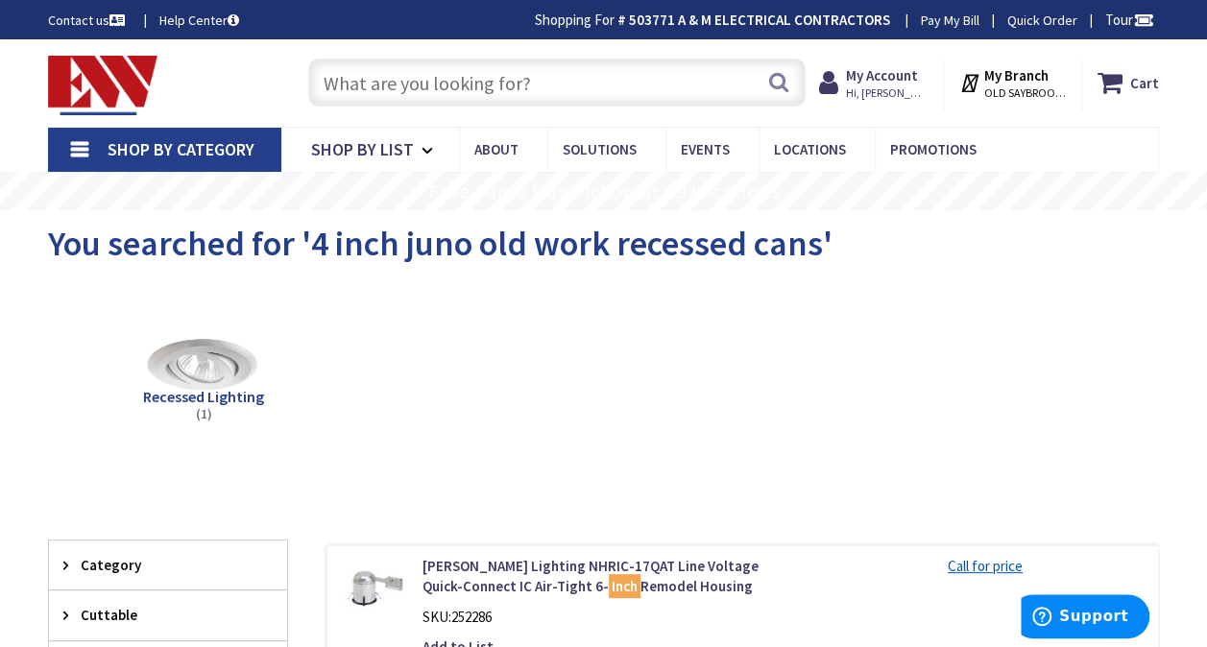
click at [615, 73] on input "text" at bounding box center [556, 83] width 497 height 48
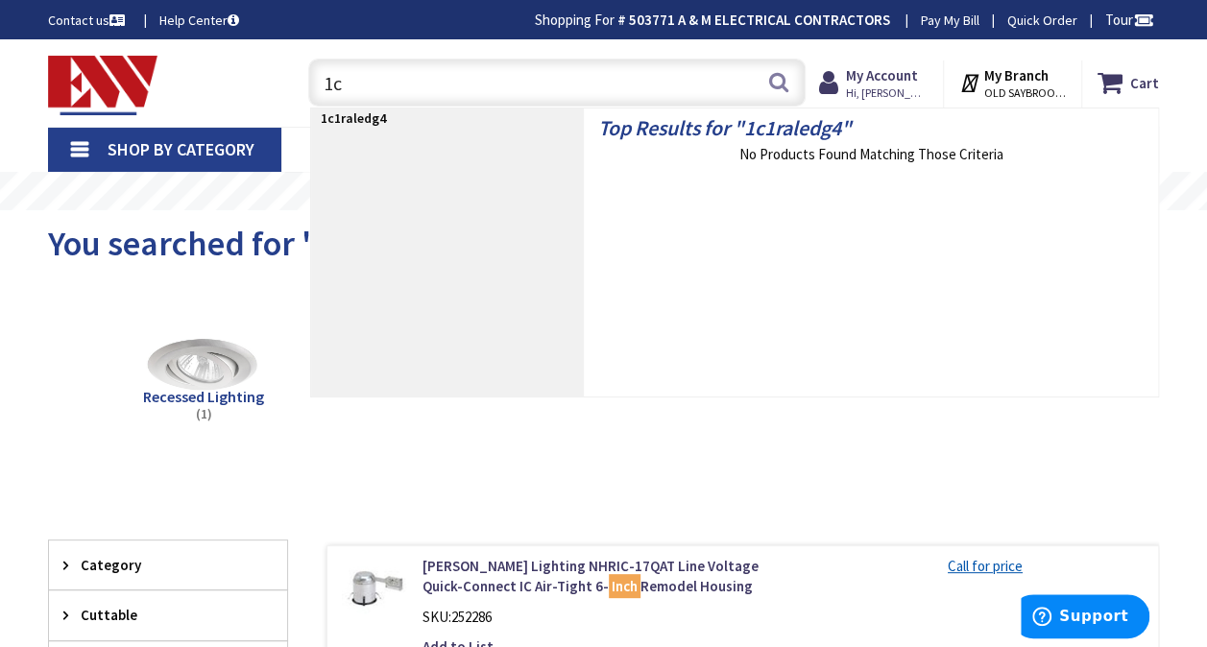
type input "1"
type input "juno g4"
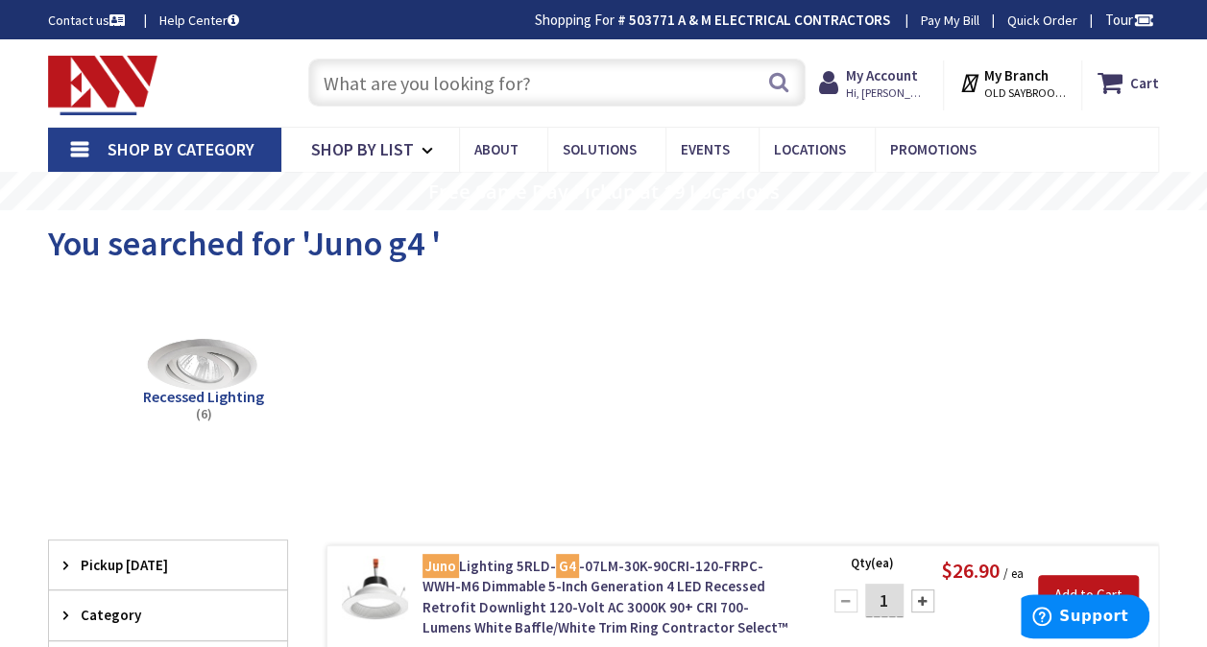
click at [453, 97] on input "text" at bounding box center [556, 83] width 497 height 48
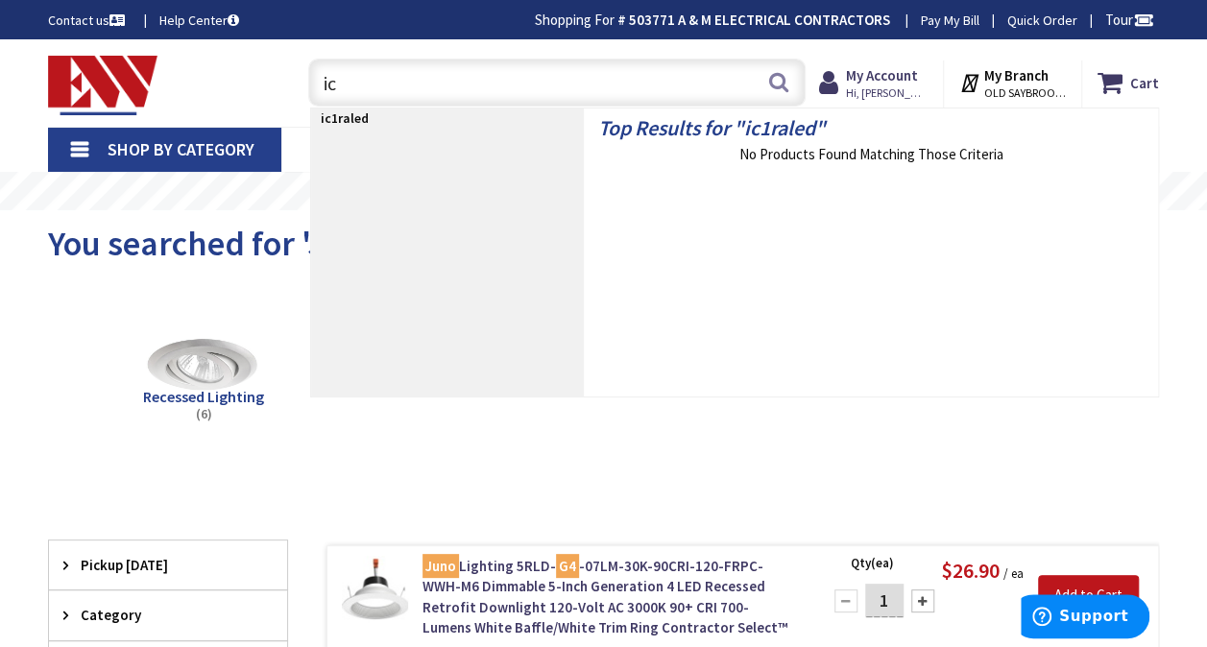
type input "i"
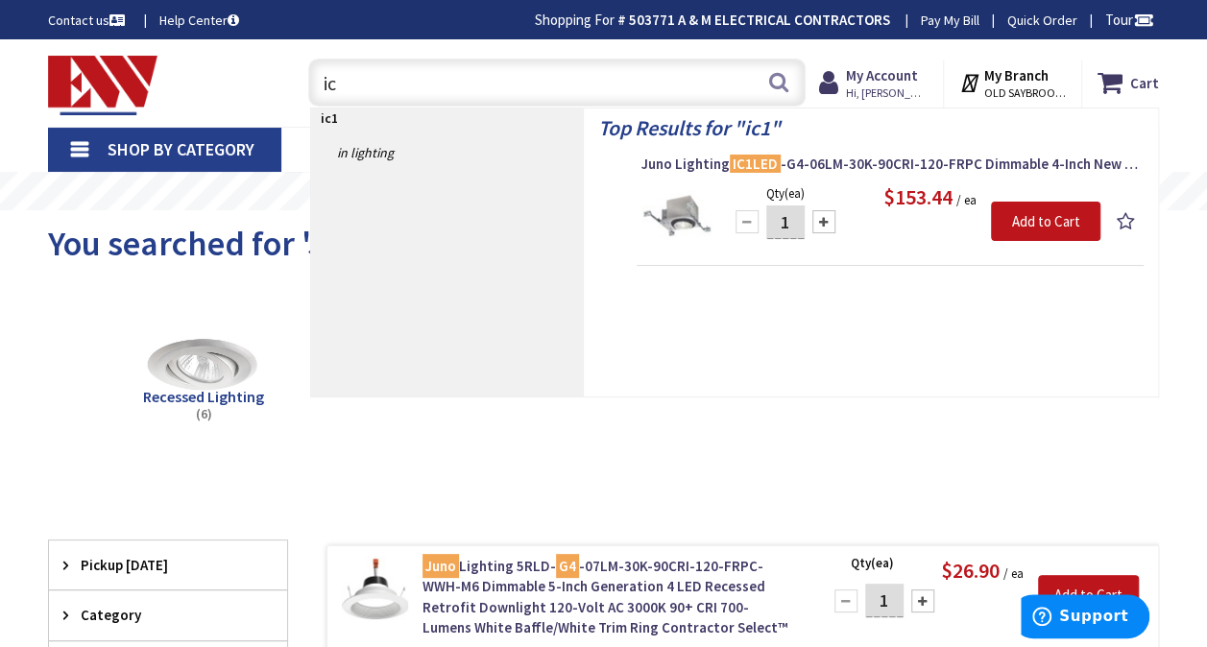
type input "i"
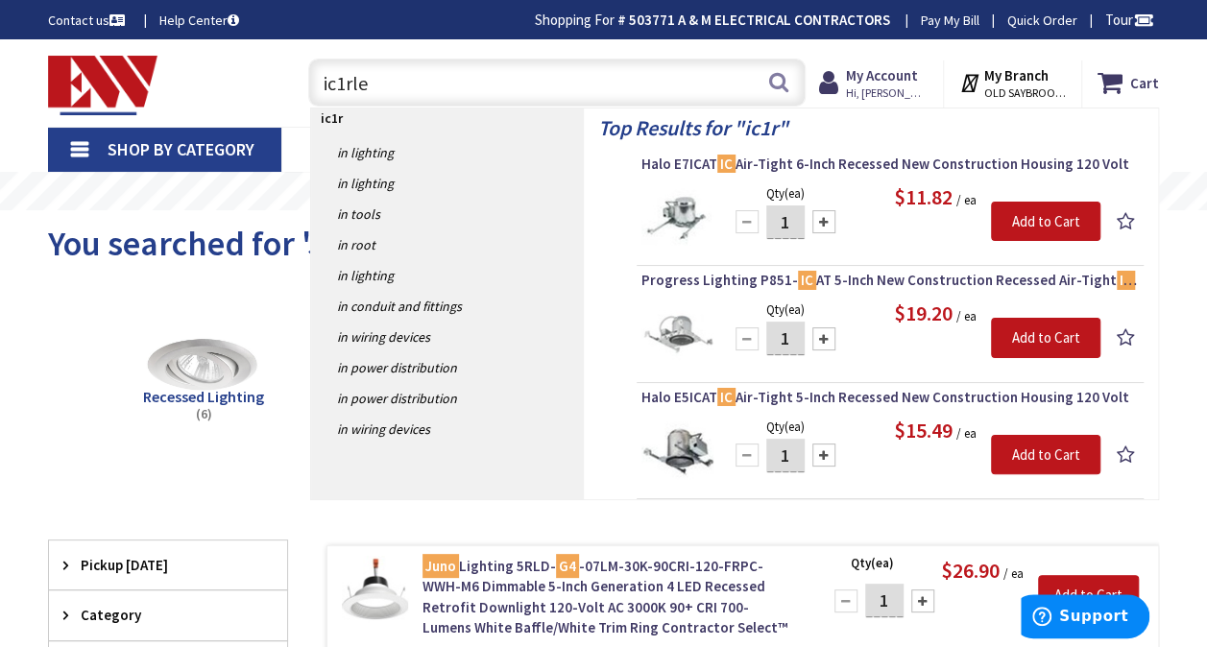
type input "ic1rled"
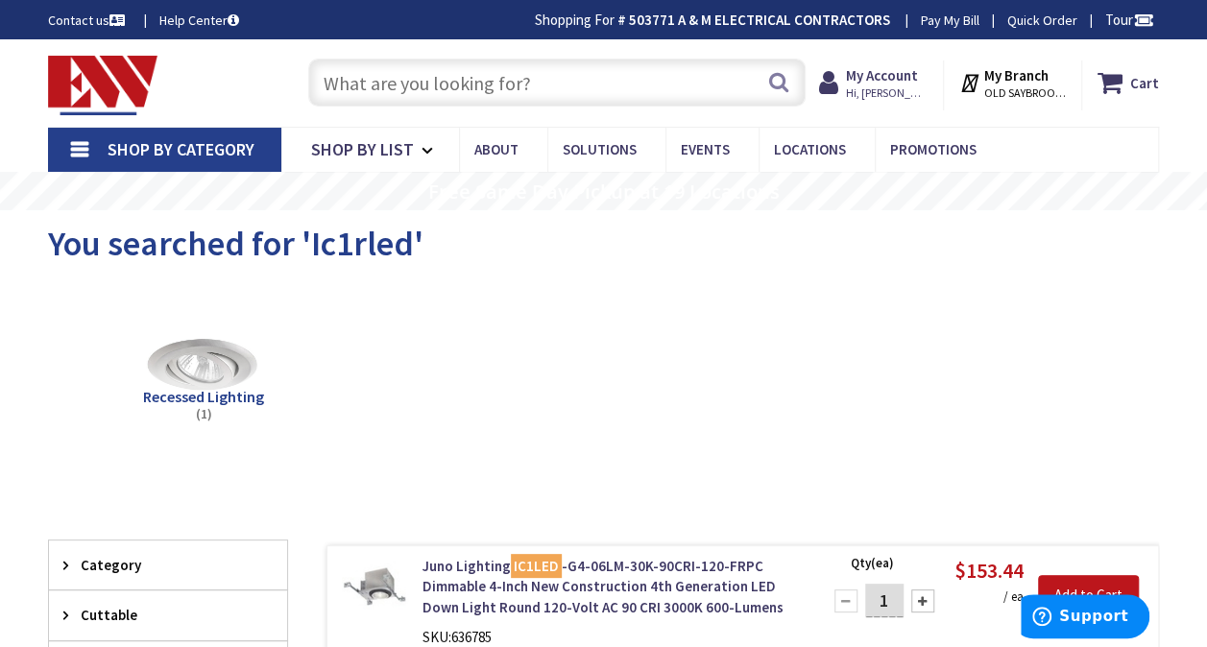
click at [553, 83] on input "text" at bounding box center [556, 83] width 497 height 48
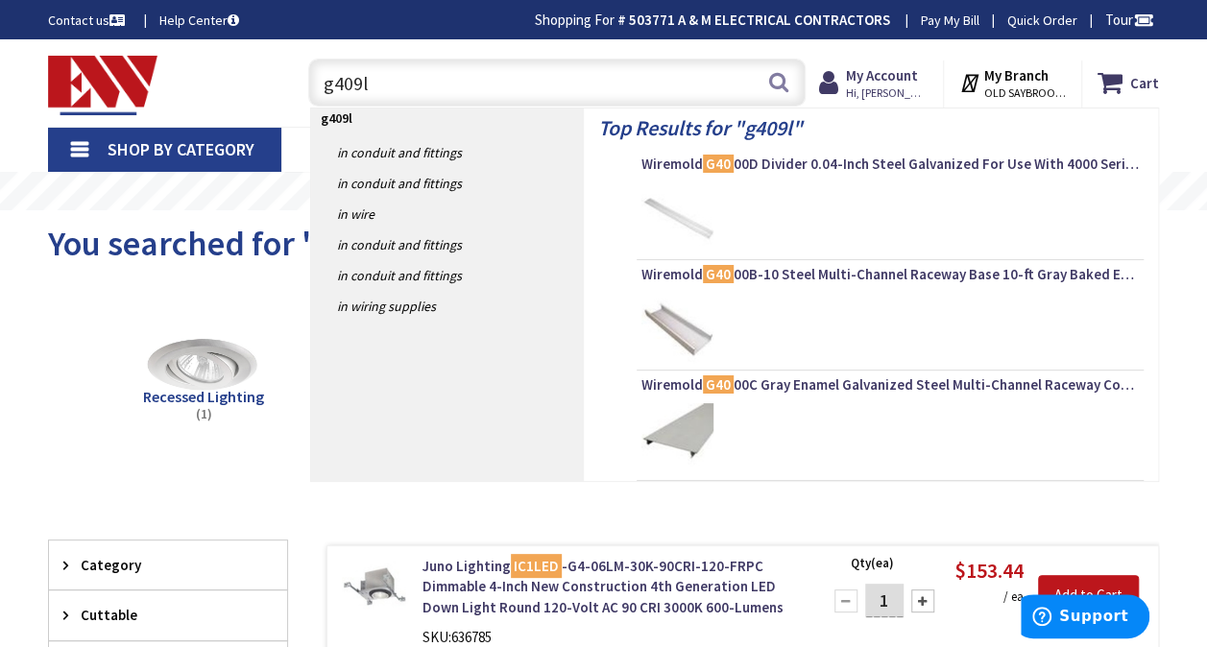
type input "g409lm"
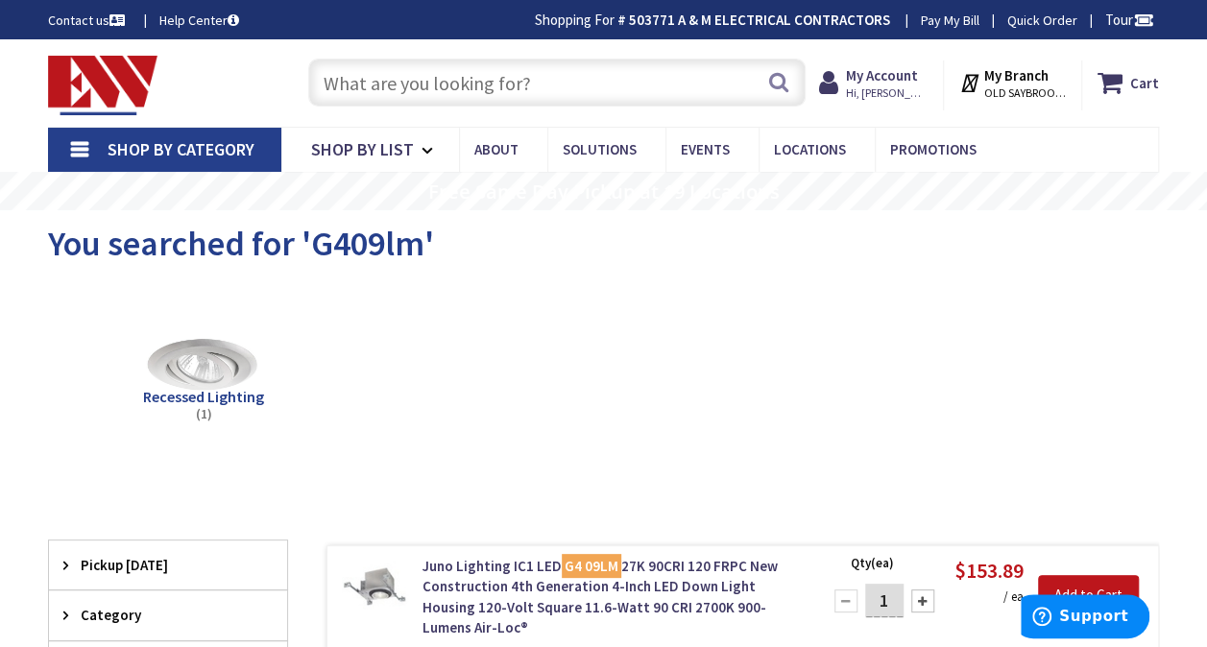
click at [641, 87] on input "text" at bounding box center [556, 83] width 497 height 48
click at [459, 95] on input "text" at bounding box center [556, 83] width 497 height 48
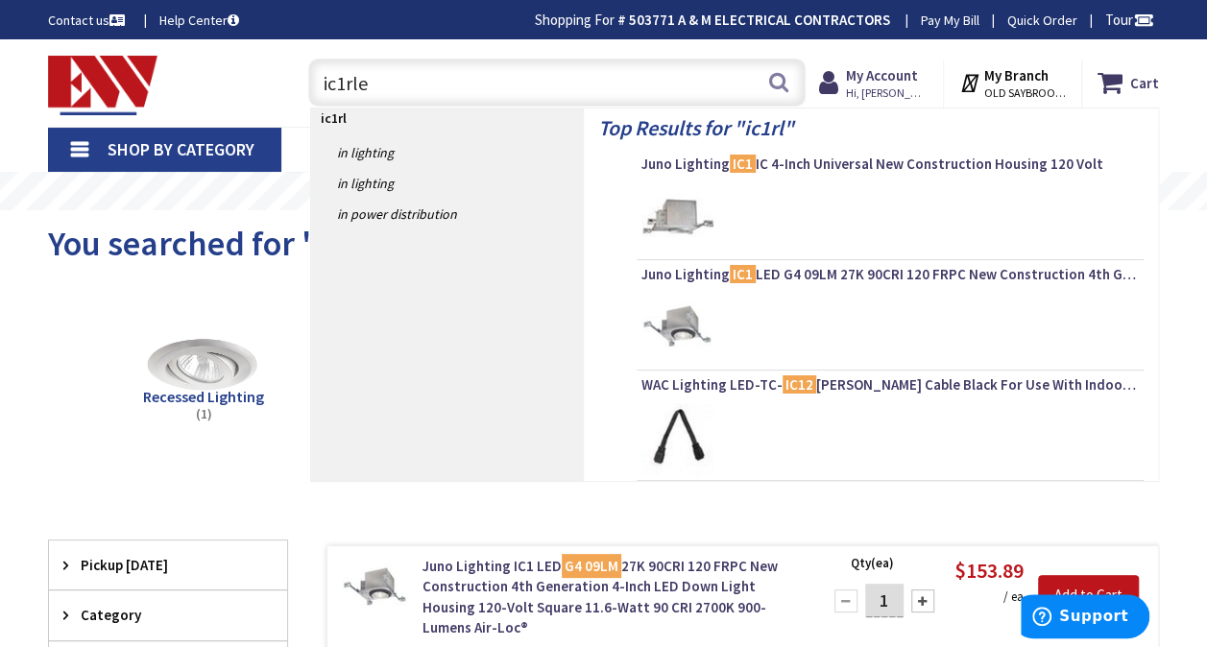
type input "ic1rled"
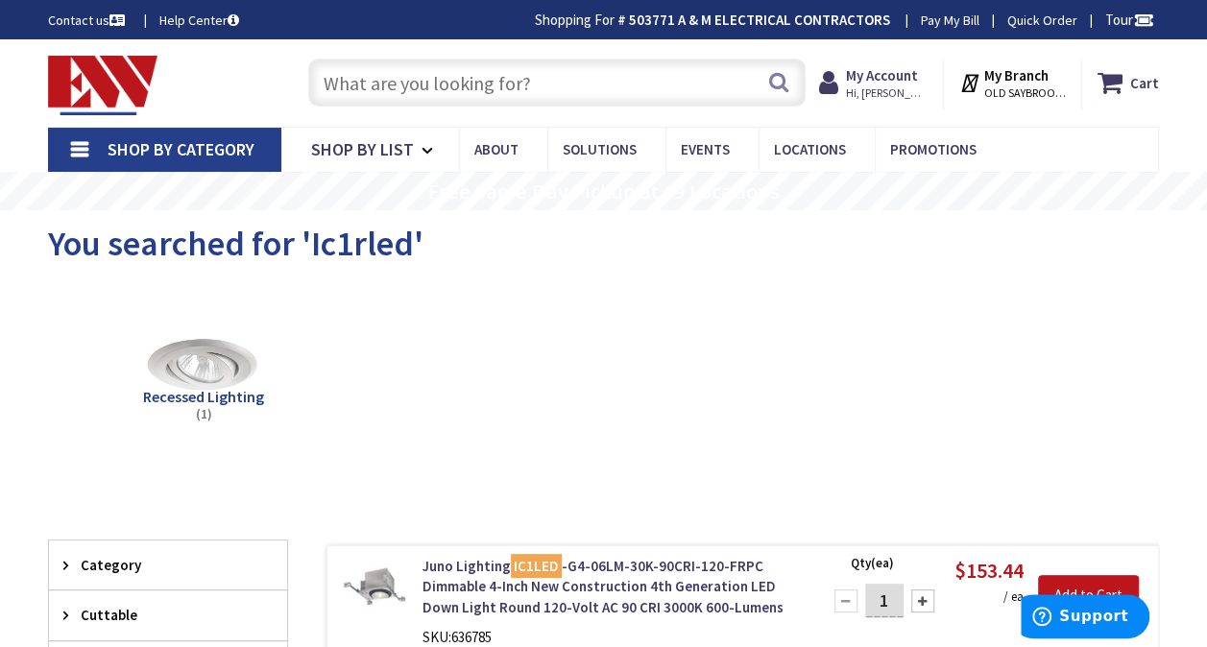
click at [480, 67] on input "text" at bounding box center [556, 83] width 497 height 48
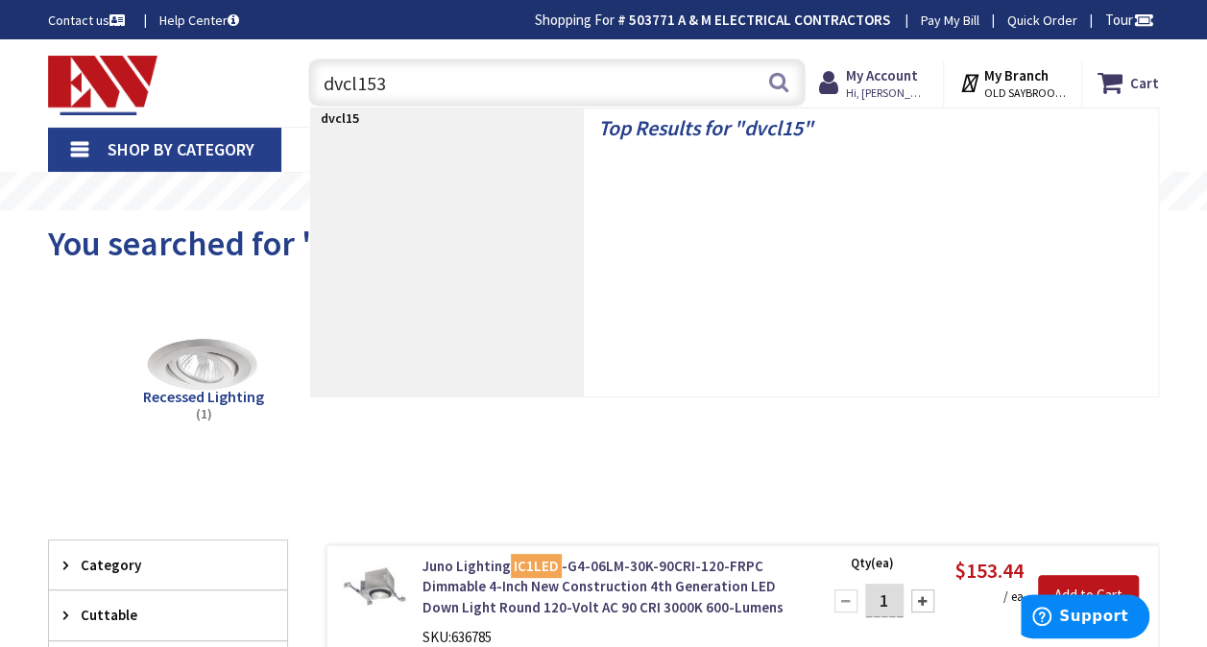
type input "dvcl153p"
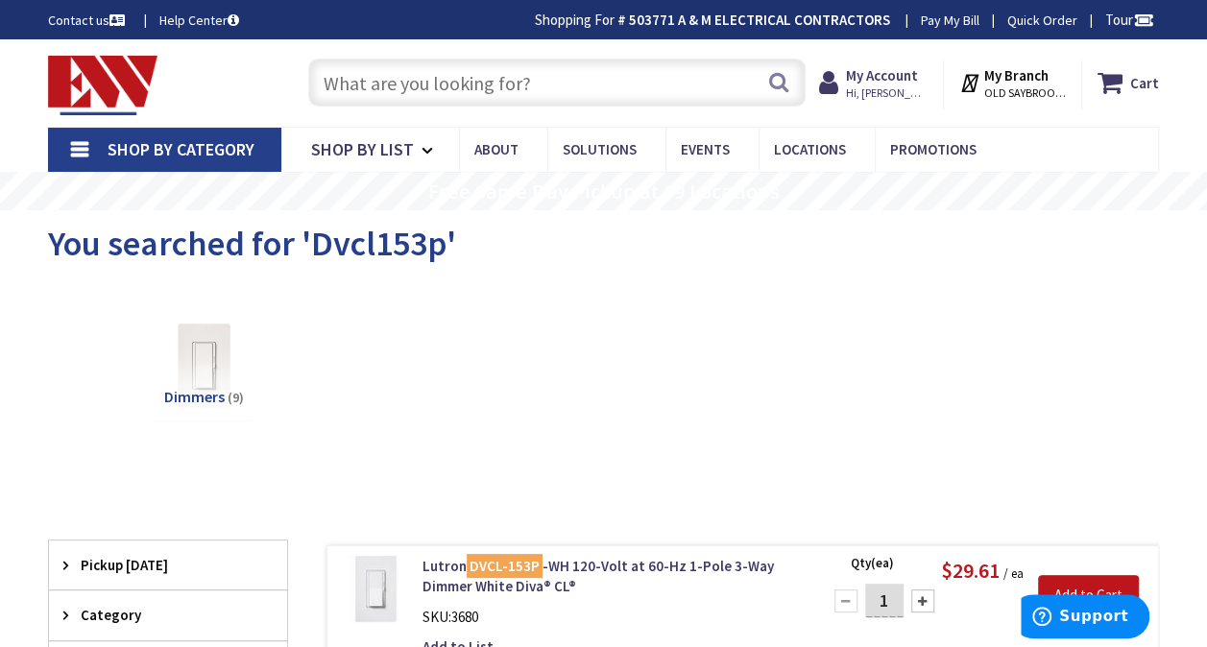
click at [716, 83] on input "text" at bounding box center [556, 83] width 497 height 48
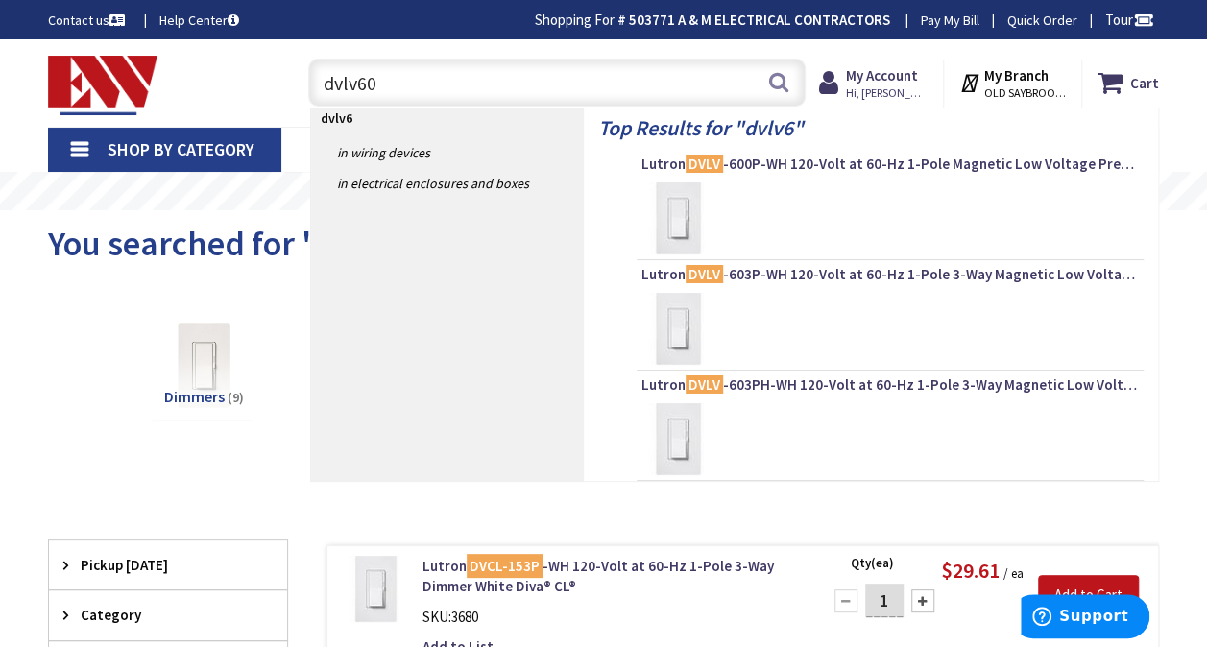
type input "dvlv600"
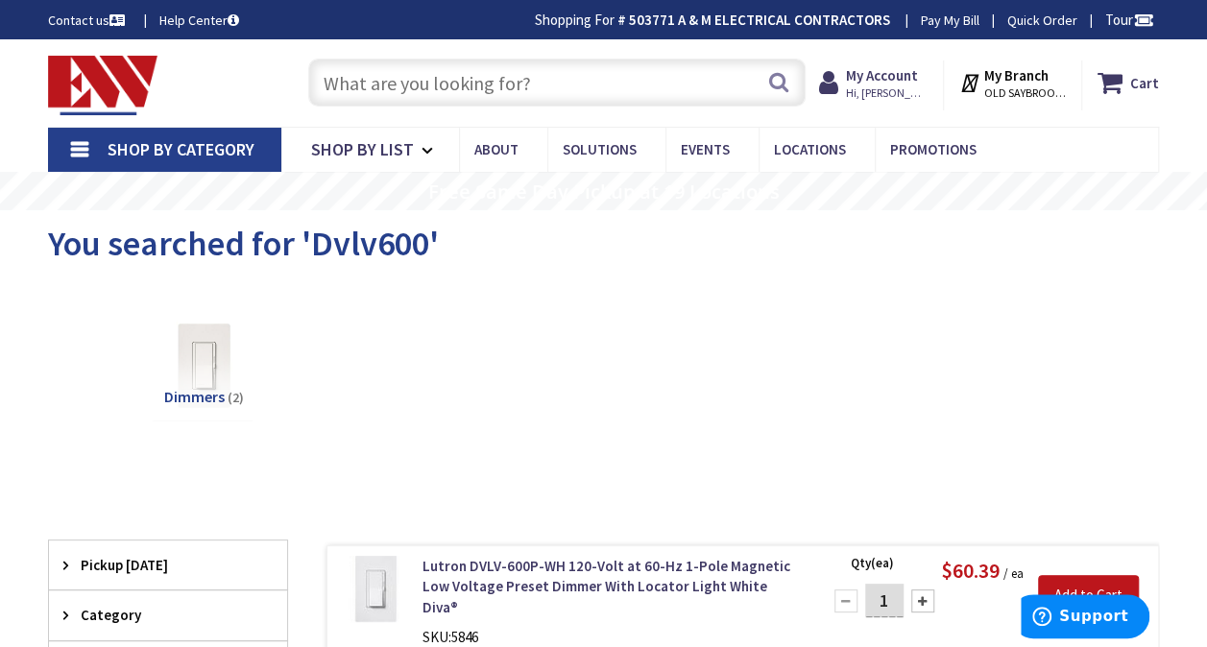
click at [548, 79] on input "text" at bounding box center [556, 83] width 497 height 48
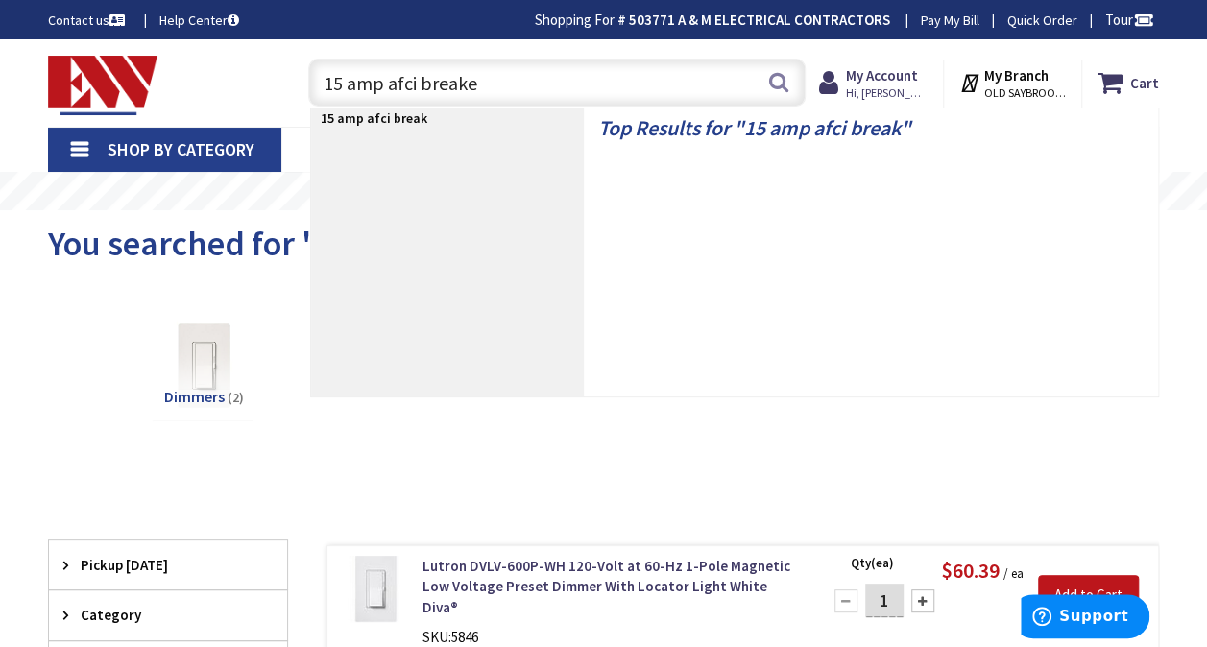
type input "15 amp afci breaker"
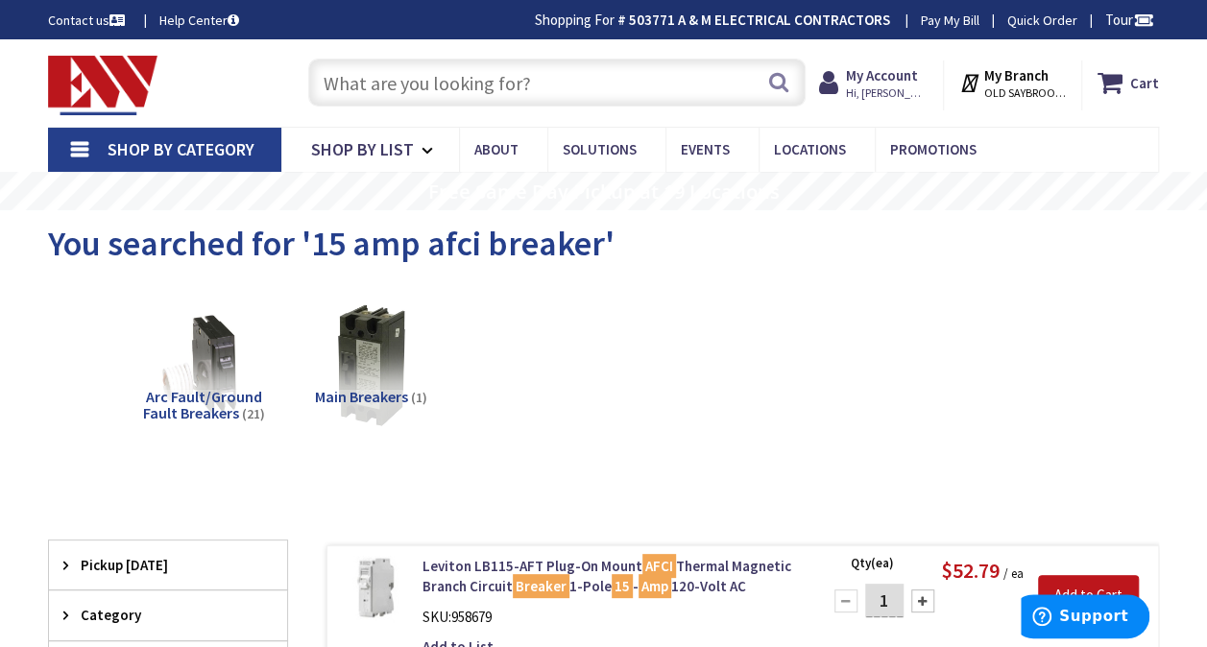
click at [709, 83] on input "text" at bounding box center [556, 83] width 497 height 48
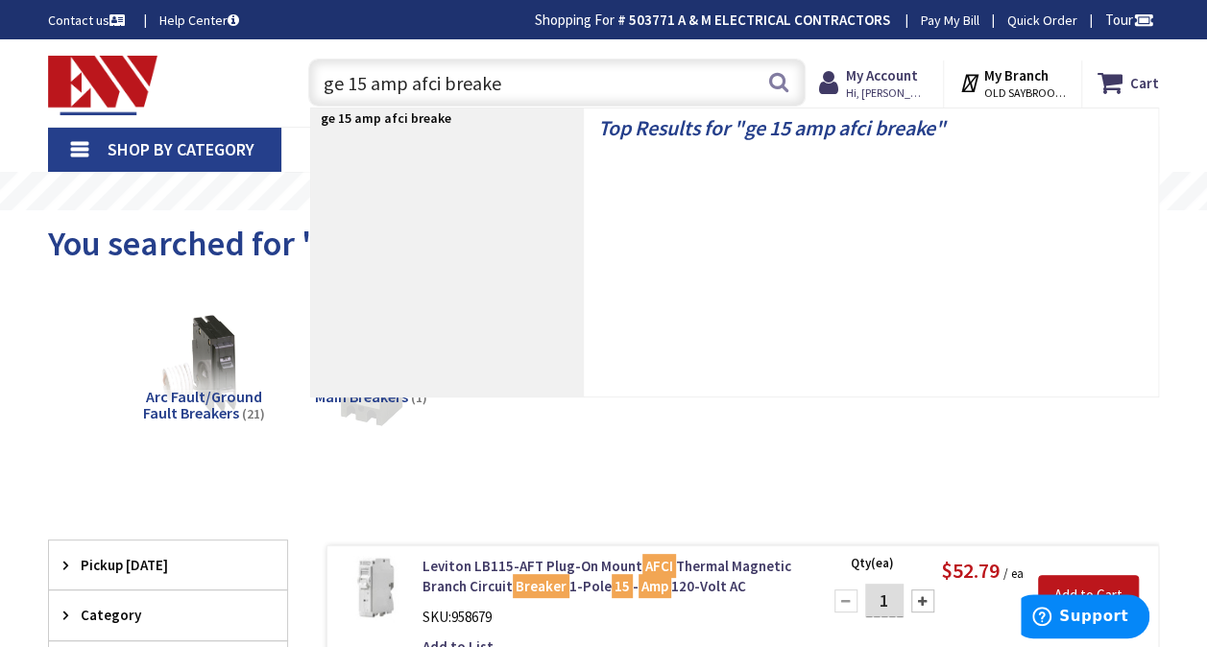
type input "ge 15 amp afci breaker"
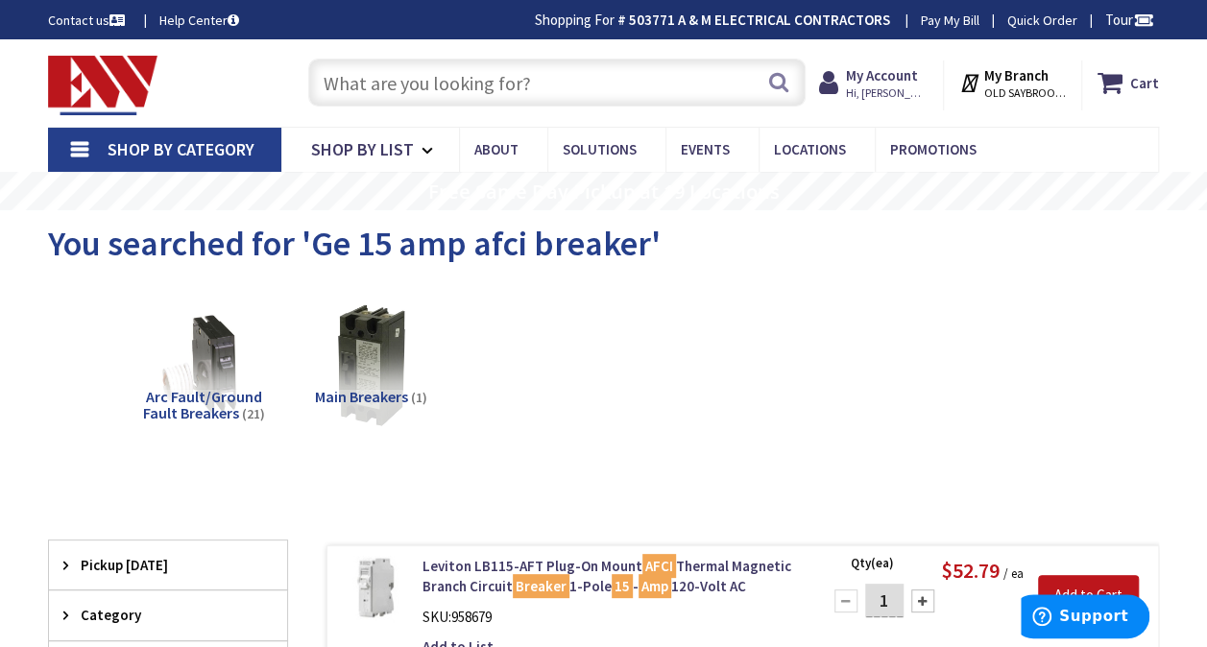
click at [642, 73] on input "text" at bounding box center [556, 83] width 497 height 48
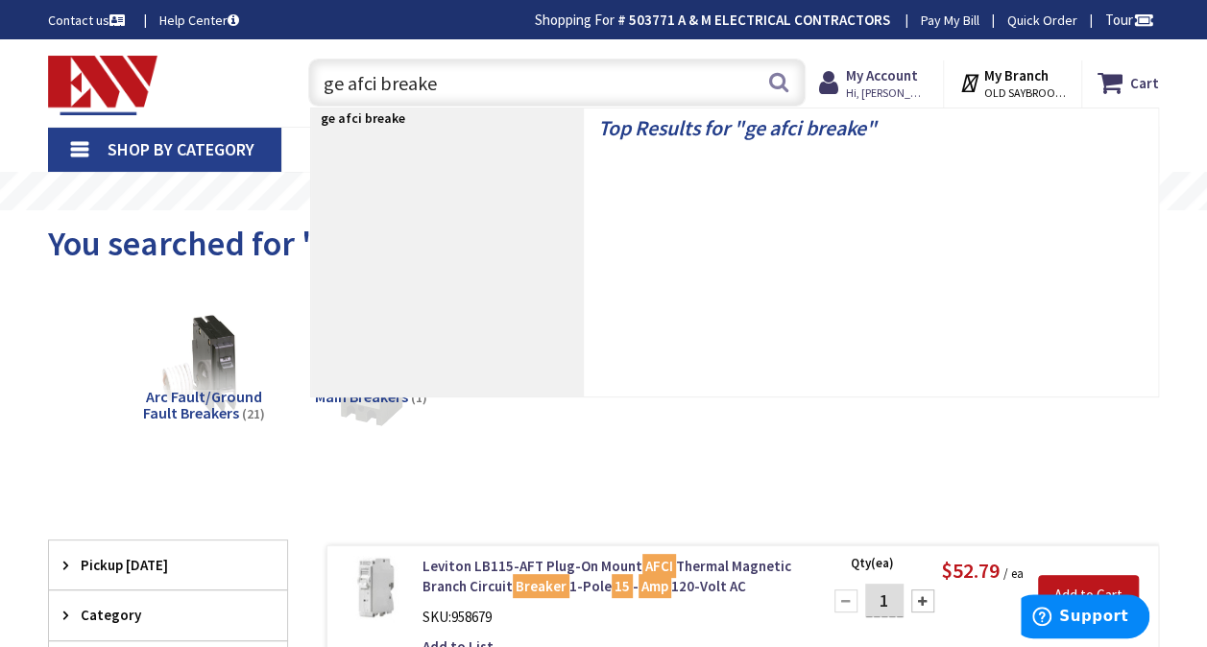
type input "ge afci breaker"
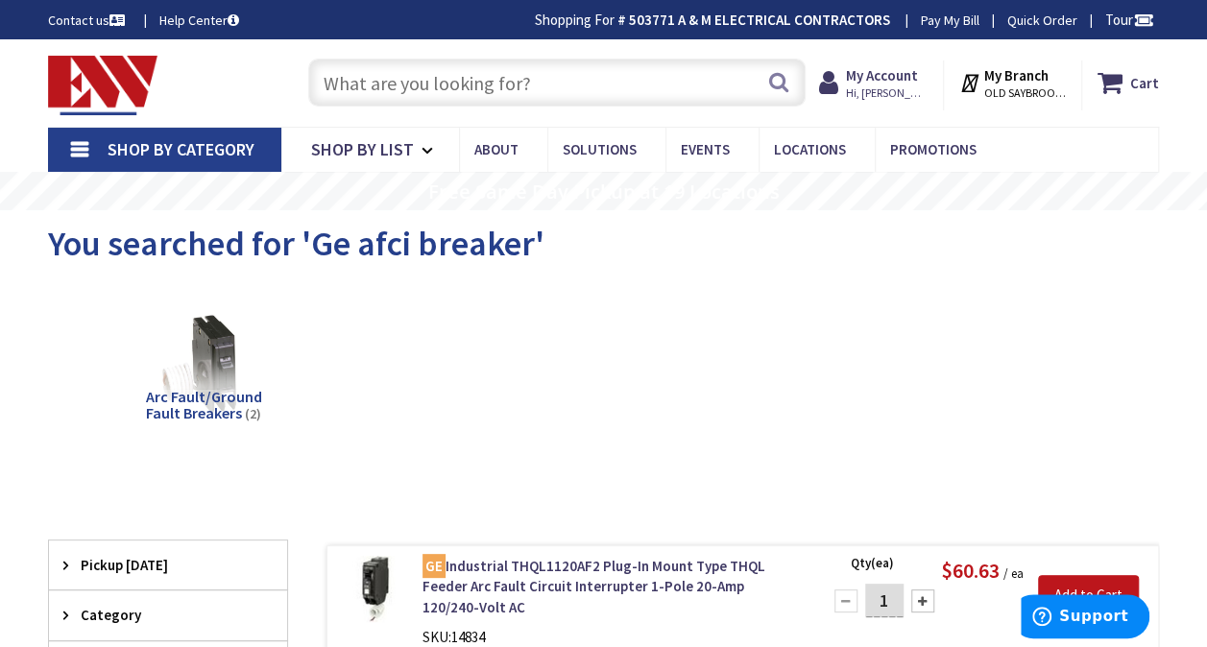
click at [664, 63] on input "text" at bounding box center [556, 83] width 497 height 48
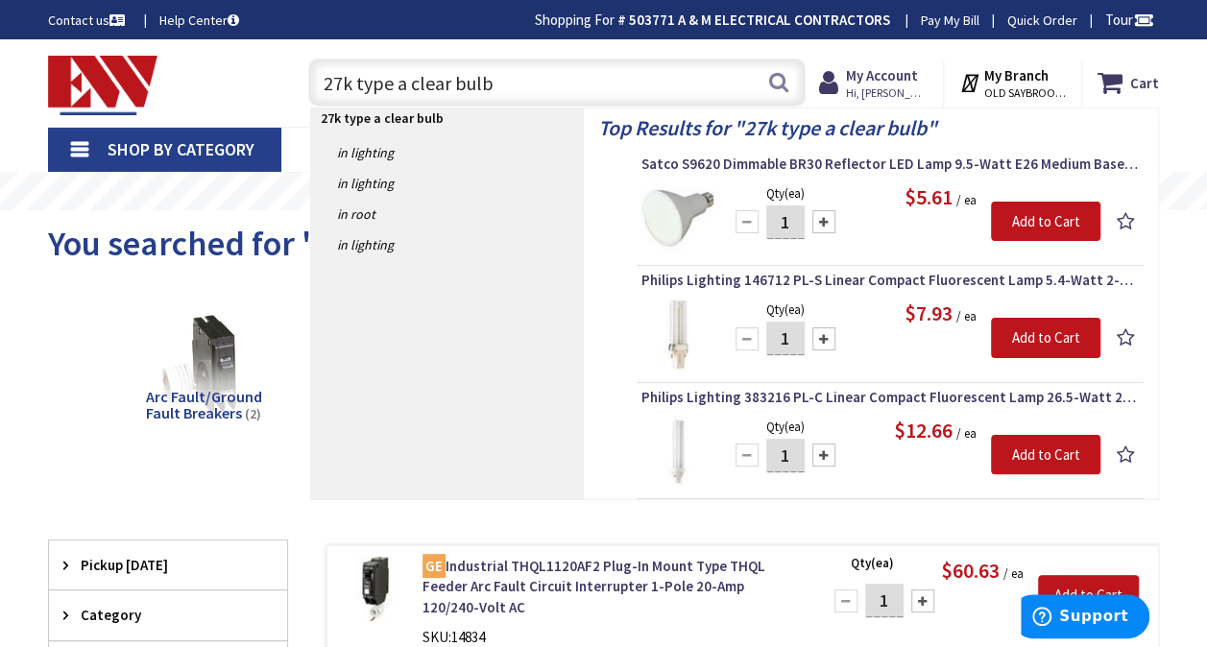
type input "27k type a clear bulbs"
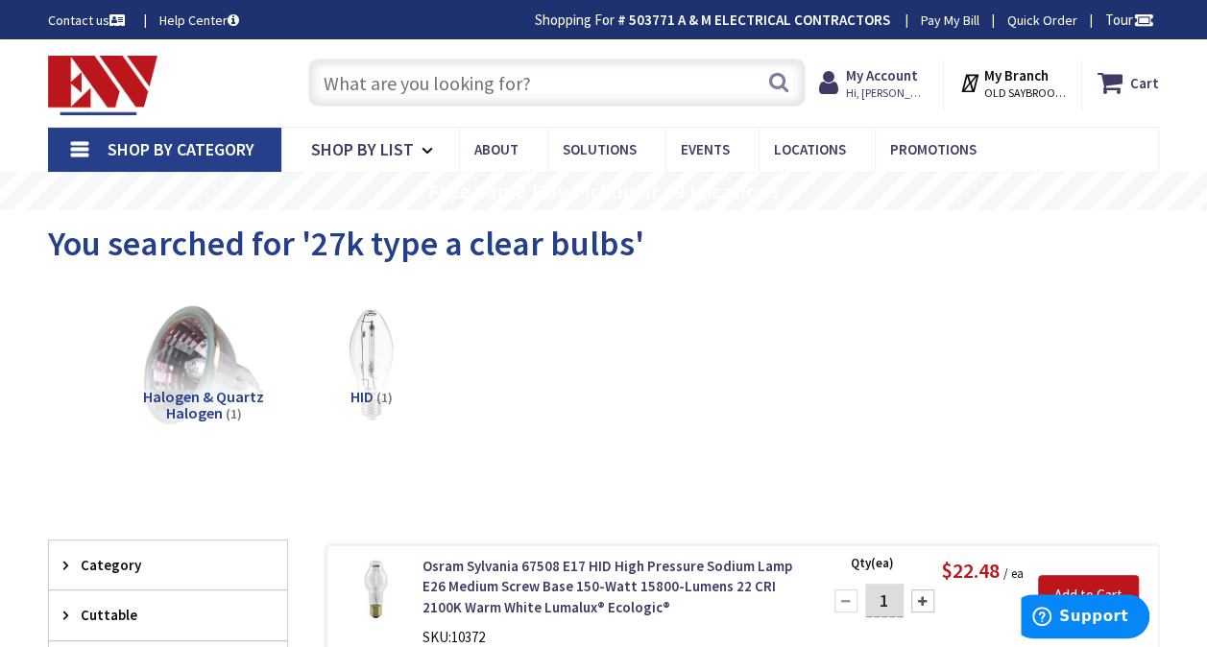
click at [593, 74] on input "text" at bounding box center [556, 83] width 497 height 48
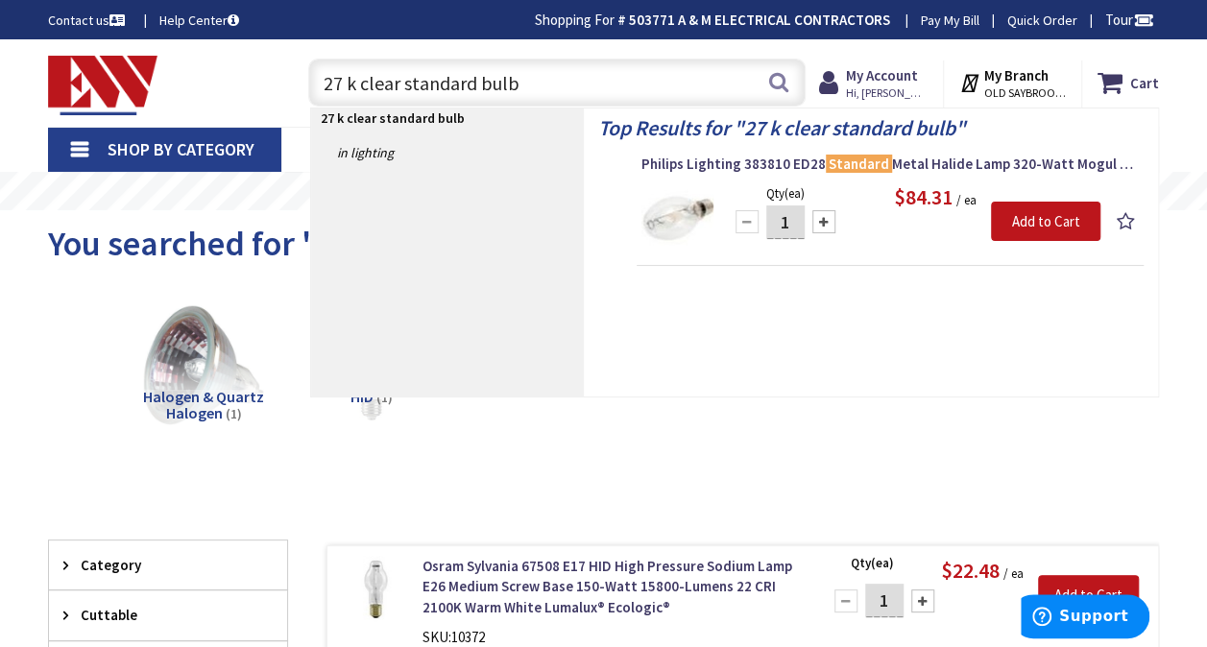
type input "27 k clear standard bulbs"
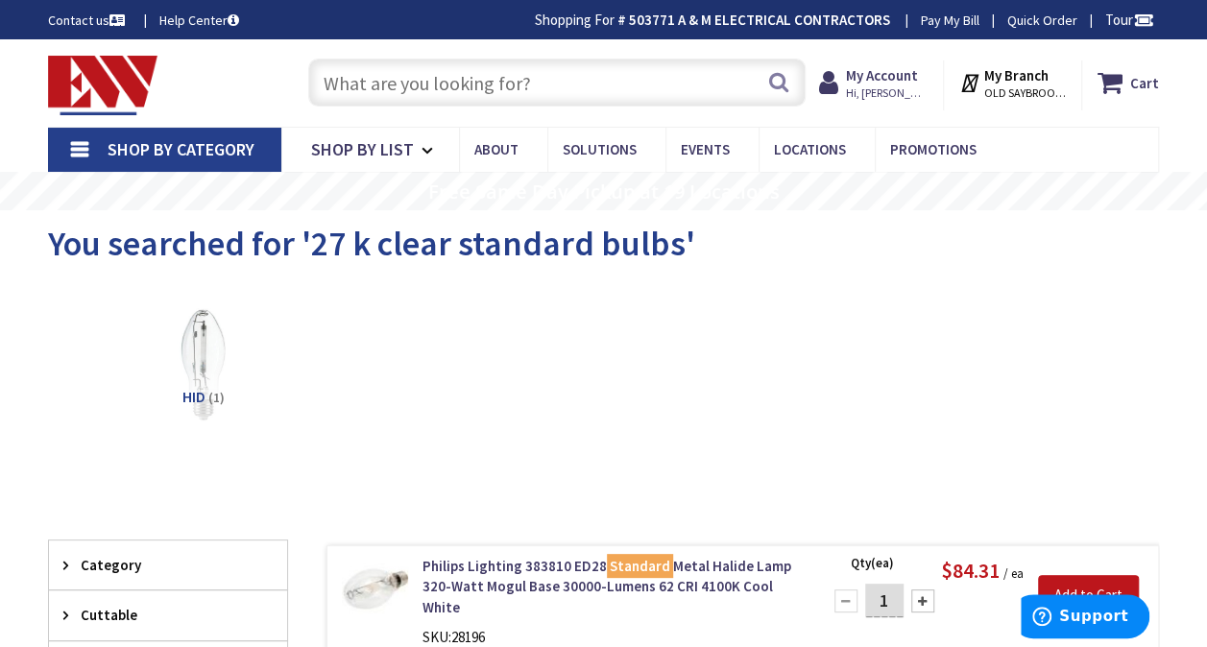
click at [646, 86] on input "text" at bounding box center [556, 83] width 497 height 48
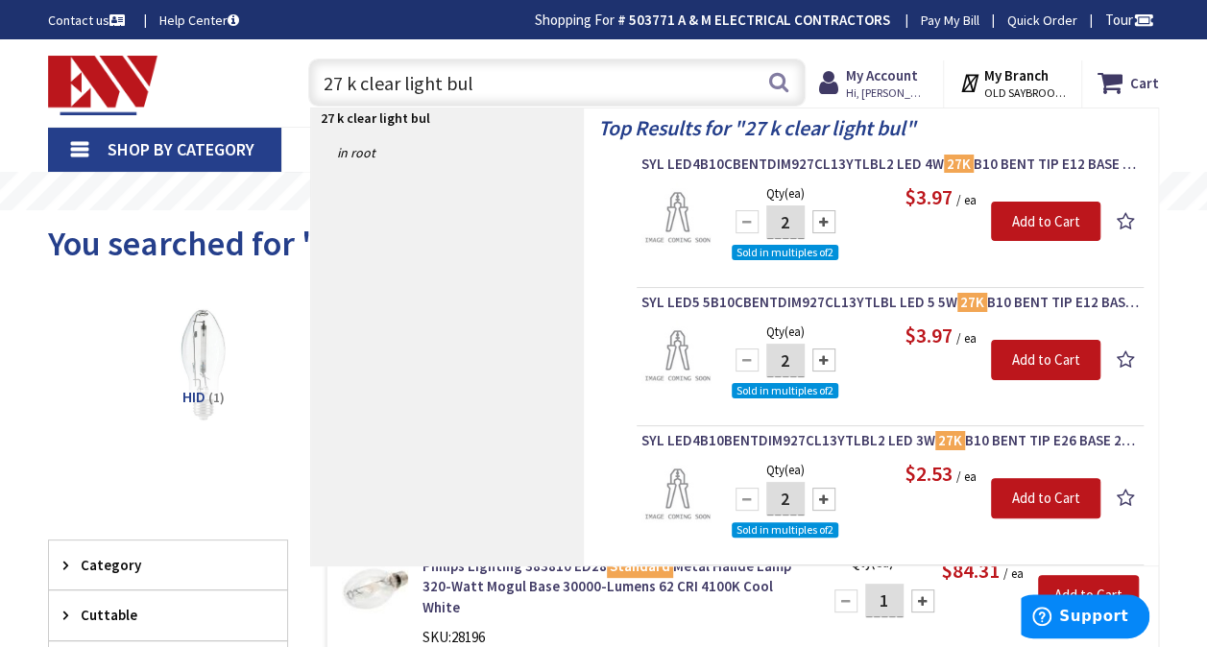
type input "27 k clear light bulb"
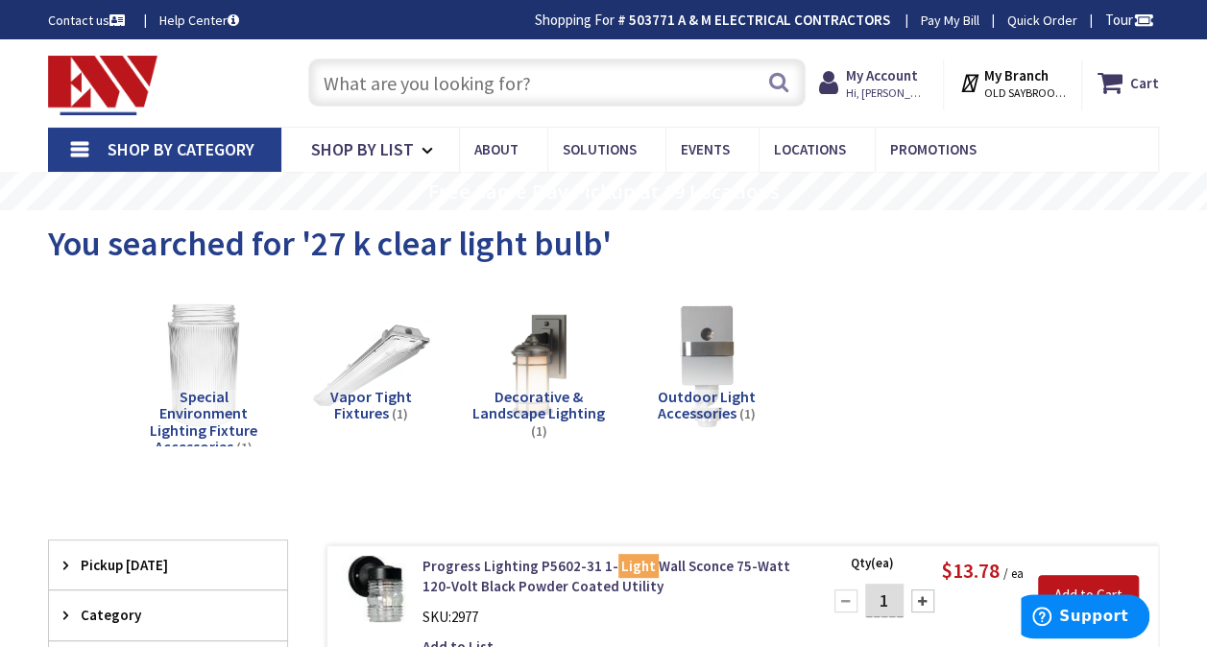
click at [586, 75] on input "text" at bounding box center [556, 83] width 497 height 48
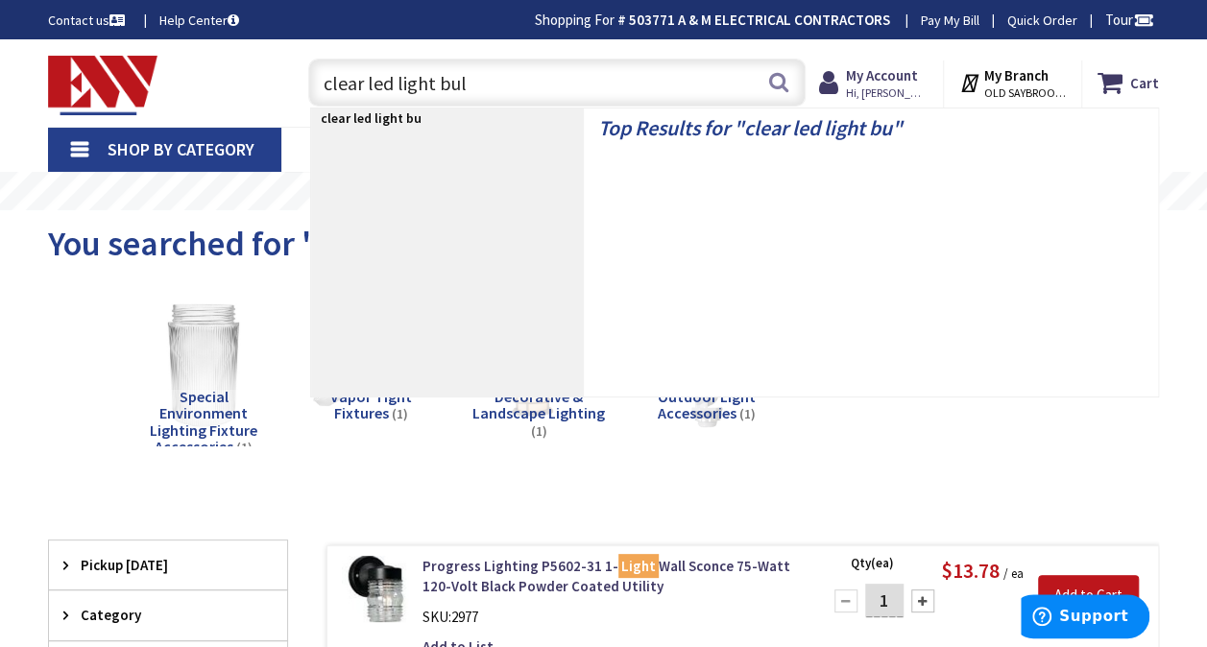
type input "clear led light bulb"
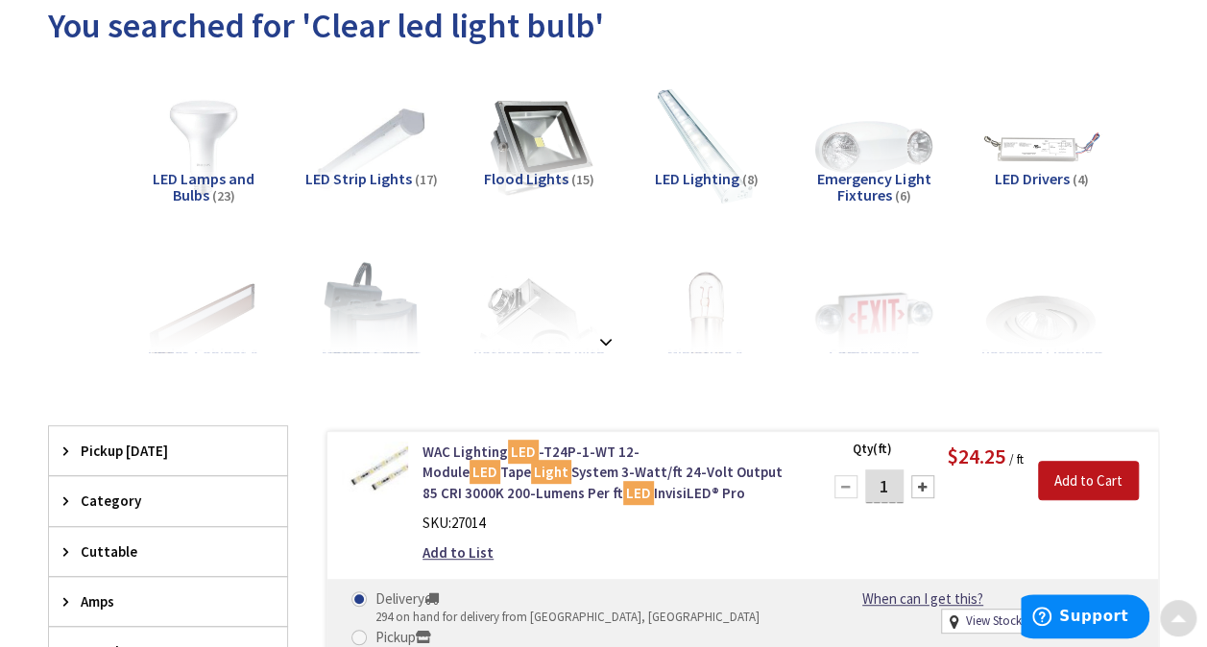
scroll to position [236, 0]
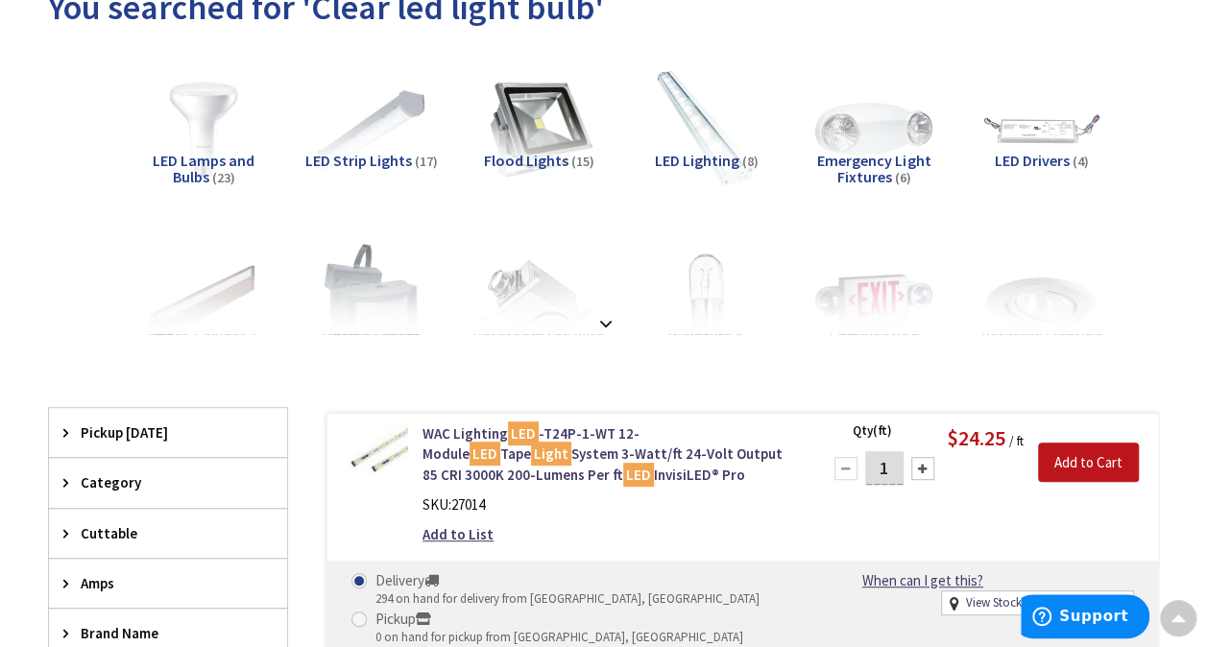
click at [207, 156] on span "LED Lamps and Bulbs" at bounding box center [204, 169] width 102 height 36
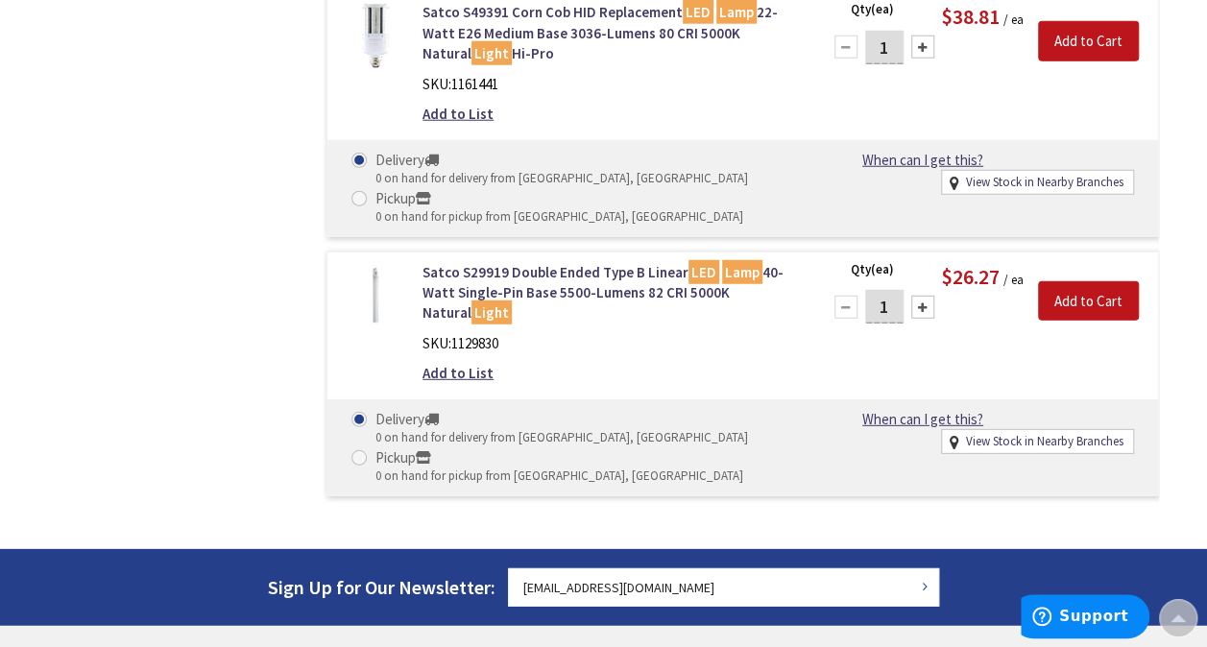
scroll to position [6234, 0]
